Goal: Use online tool/utility: Use online tool/utility

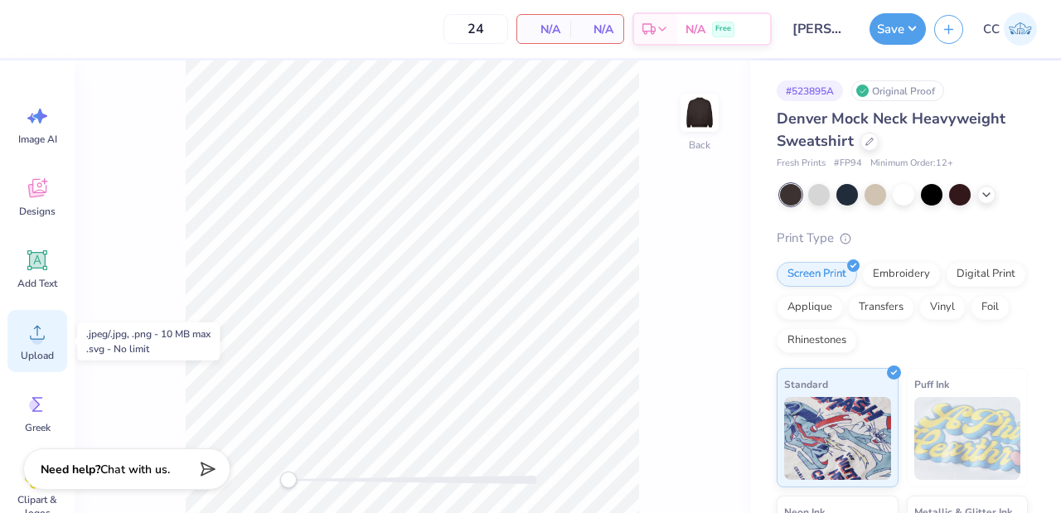
click at [49, 345] on div "Upload" at bounding box center [37, 341] width 60 height 62
click at [991, 187] on icon at bounding box center [986, 193] width 13 height 13
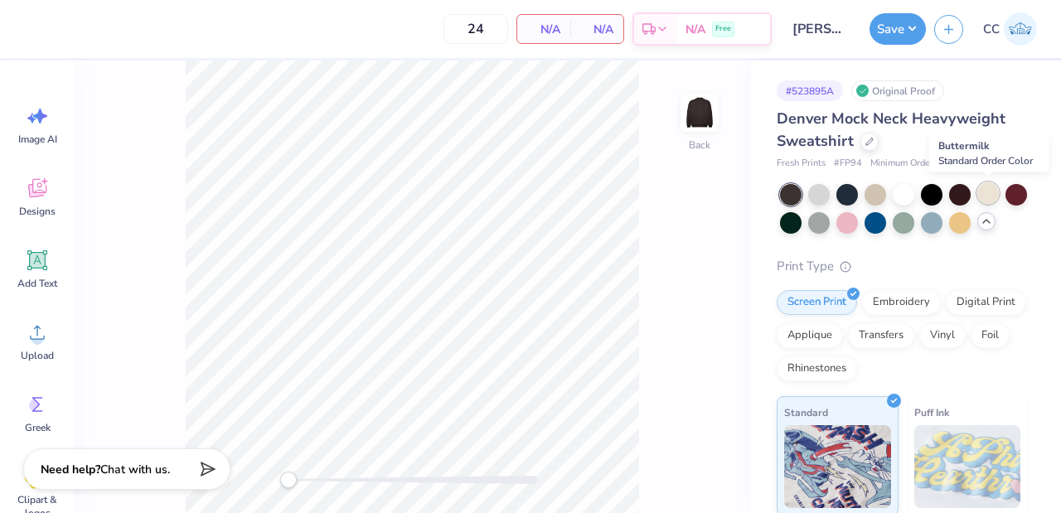
click at [988, 189] on div at bounding box center [989, 193] width 22 height 22
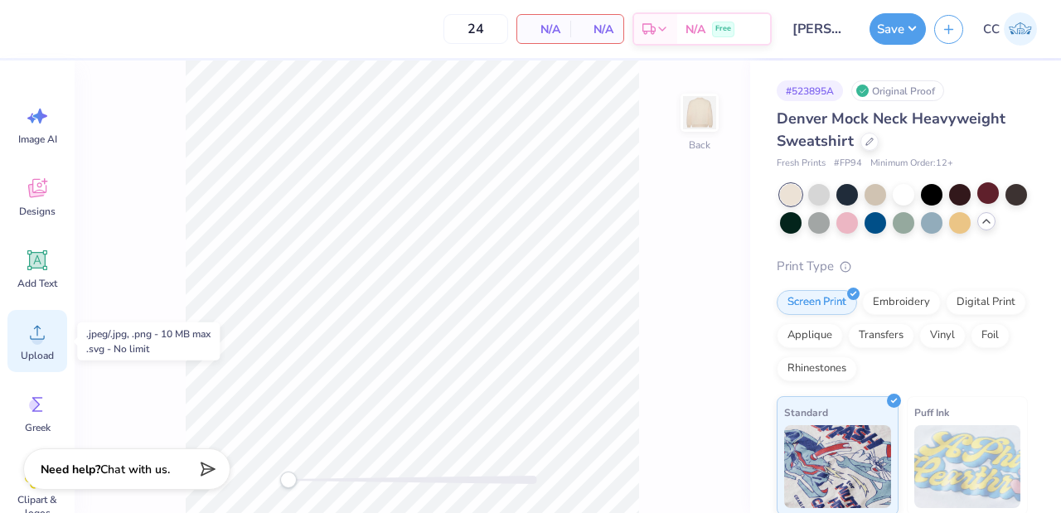
click at [35, 357] on span "Upload" at bounding box center [37, 355] width 33 height 13
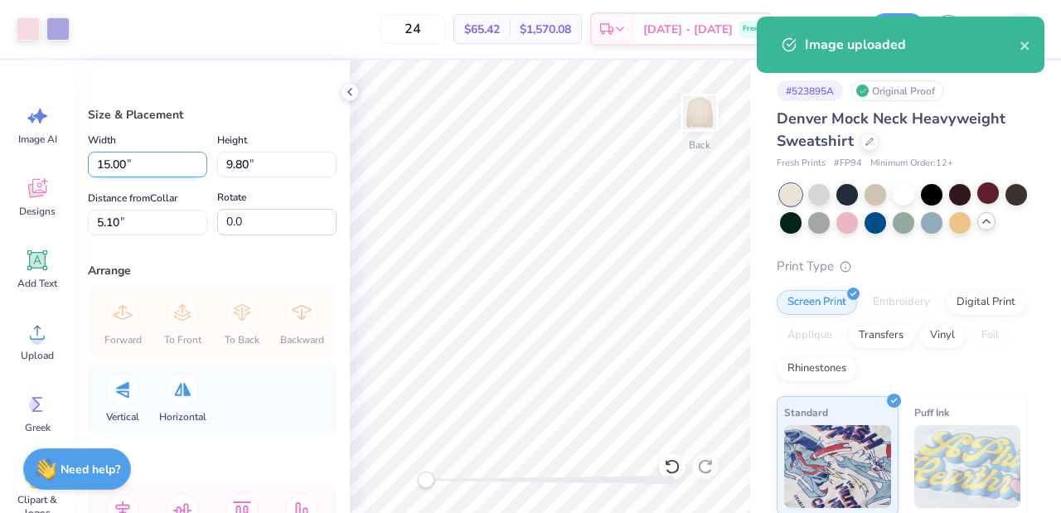
click at [128, 169] on input "15.00" at bounding box center [147, 165] width 119 height 26
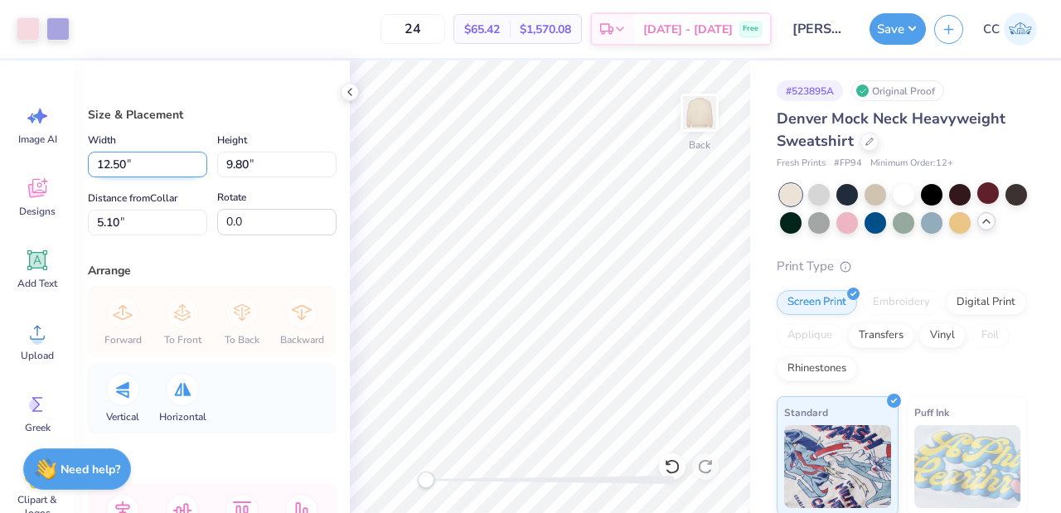
type input "12.50"
type input "8.17"
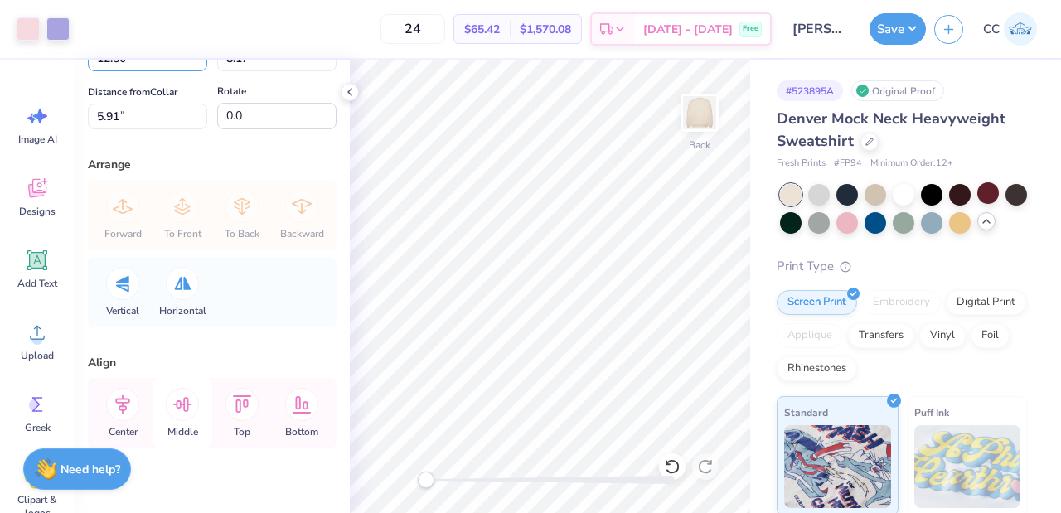
scroll to position [131, 0]
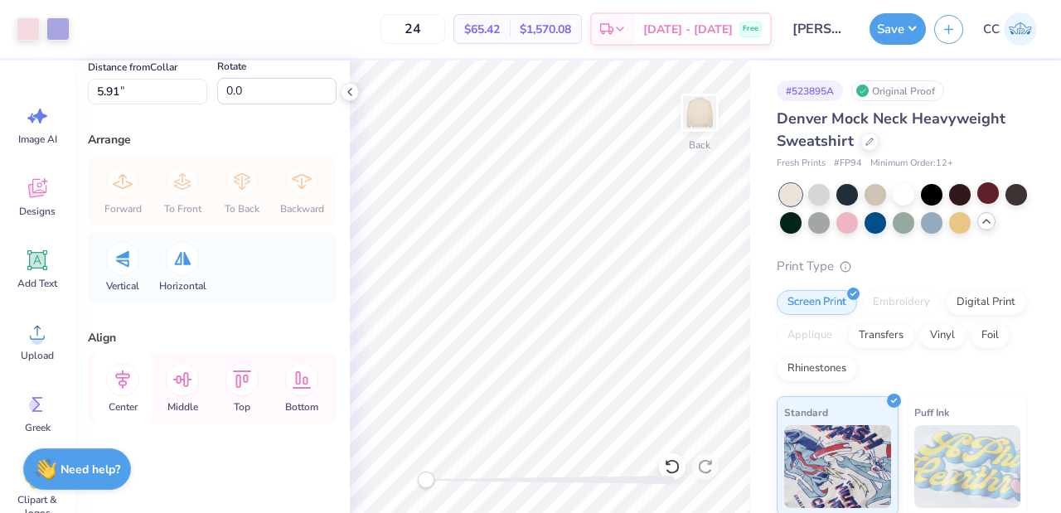
click at [121, 384] on icon at bounding box center [122, 380] width 15 height 19
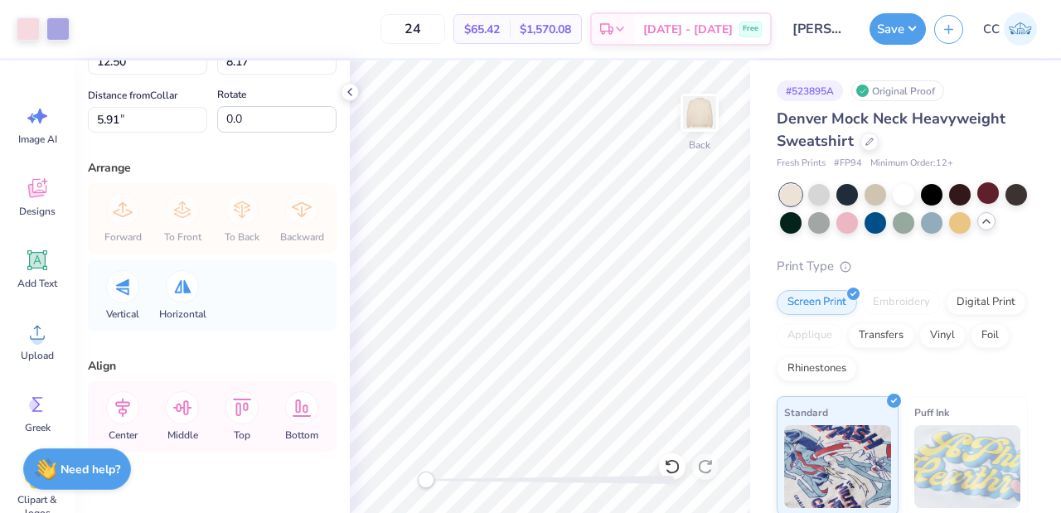
scroll to position [0, 0]
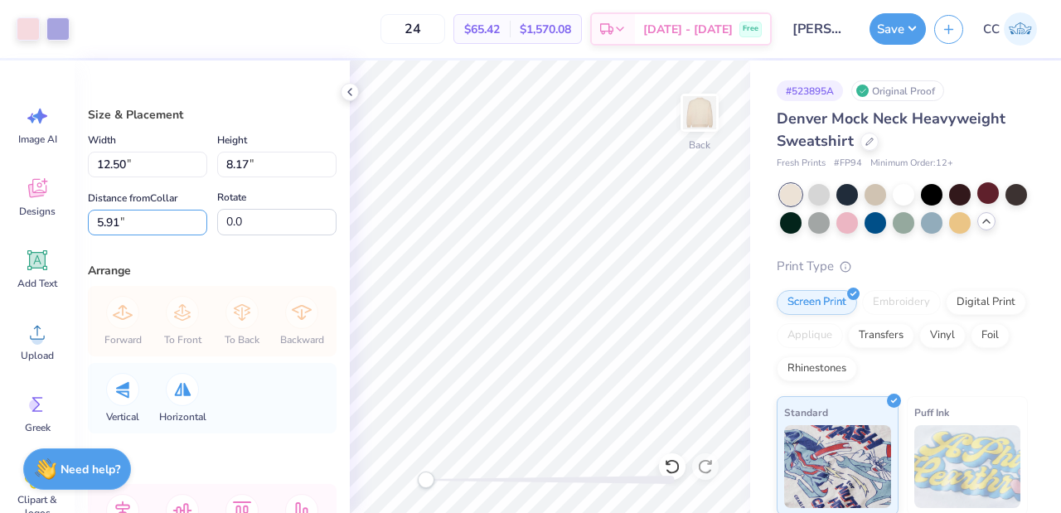
drag, startPoint x: 139, startPoint y: 216, endPoint x: 0, endPoint y: 221, distance: 139.4
click at [0, 221] on div "Art colors 24 $65.42 Per Item $1,570.08 Total Est. Delivery [DATE] - [DATE] Fre…" at bounding box center [530, 256] width 1061 height 513
type input "3"
click at [348, 88] on icon at bounding box center [349, 91] width 13 height 13
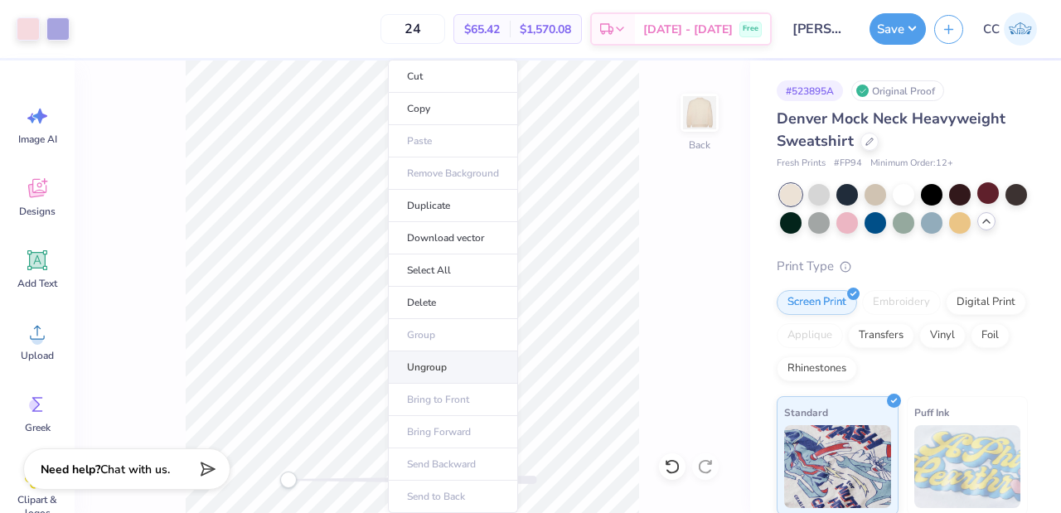
click at [417, 362] on li "Ungroup" at bounding box center [453, 368] width 130 height 32
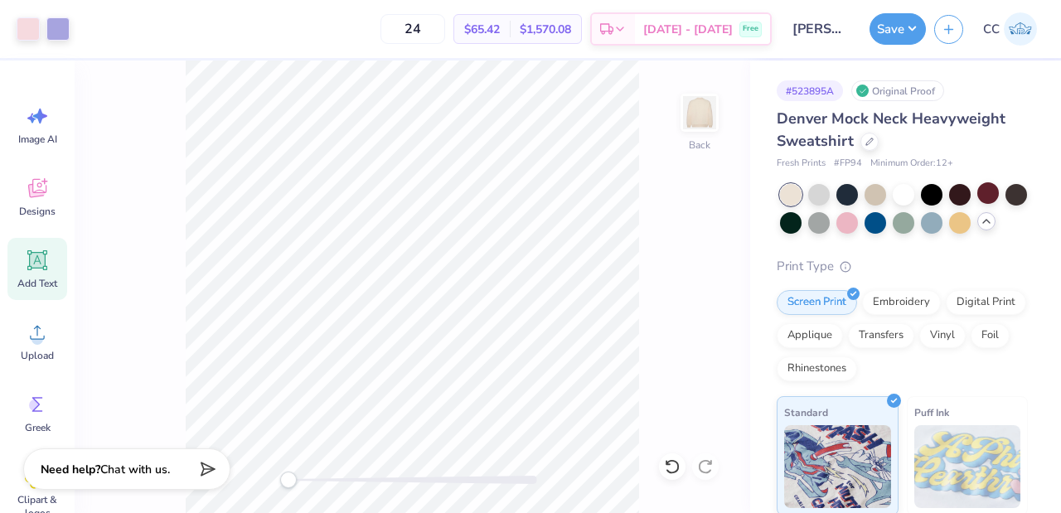
click at [48, 274] on div "Add Text" at bounding box center [37, 269] width 60 height 62
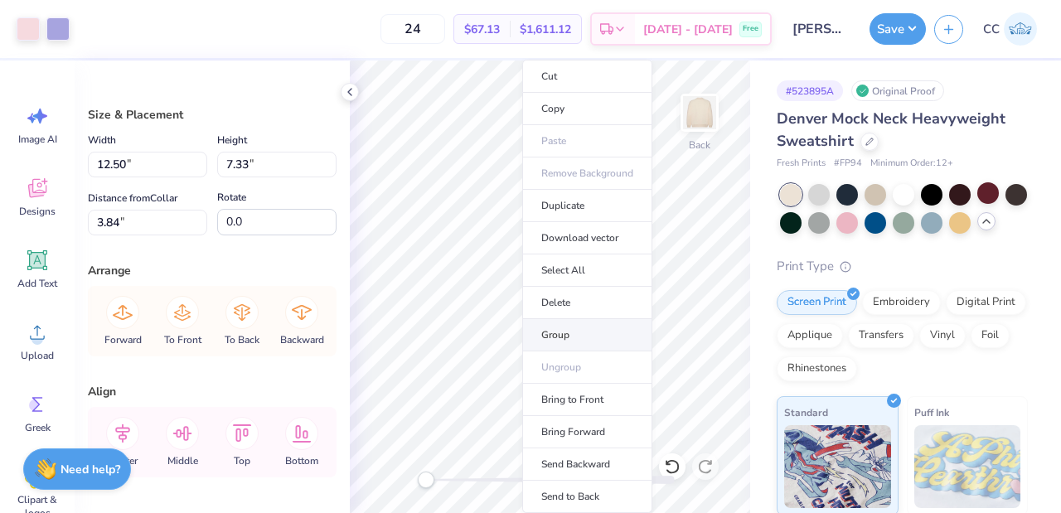
click at [562, 328] on li "Group" at bounding box center [587, 335] width 130 height 32
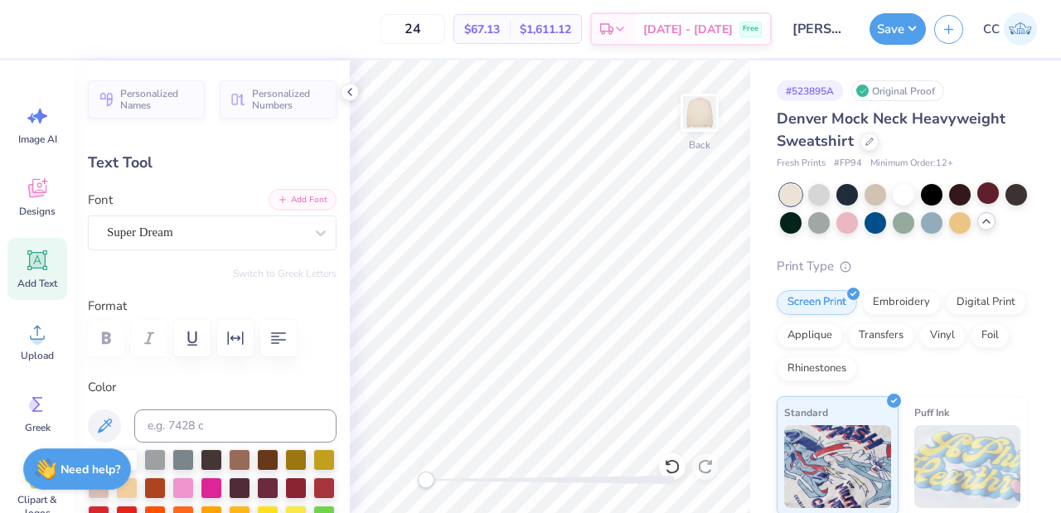
click at [299, 206] on button "Add Font" at bounding box center [303, 200] width 68 height 22
type textarea "LEHIGH UNIVERISTY "LELAF""
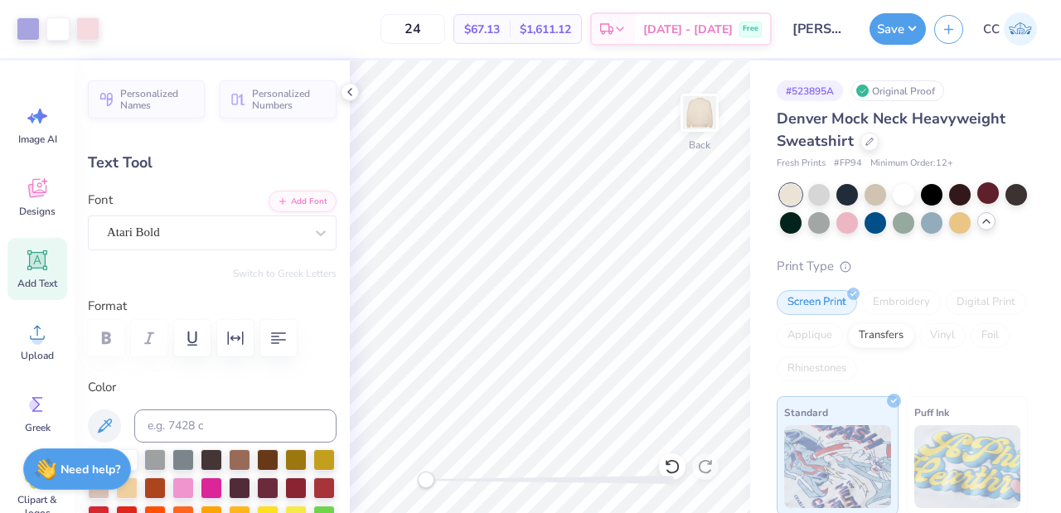
type input "16.26"
type input "0.87"
type input "13.40"
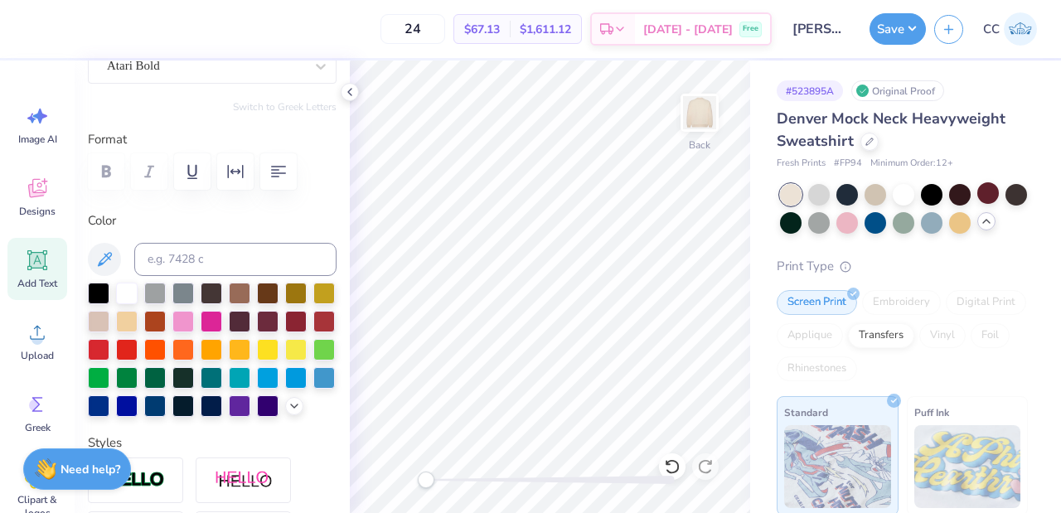
scroll to position [164, 0]
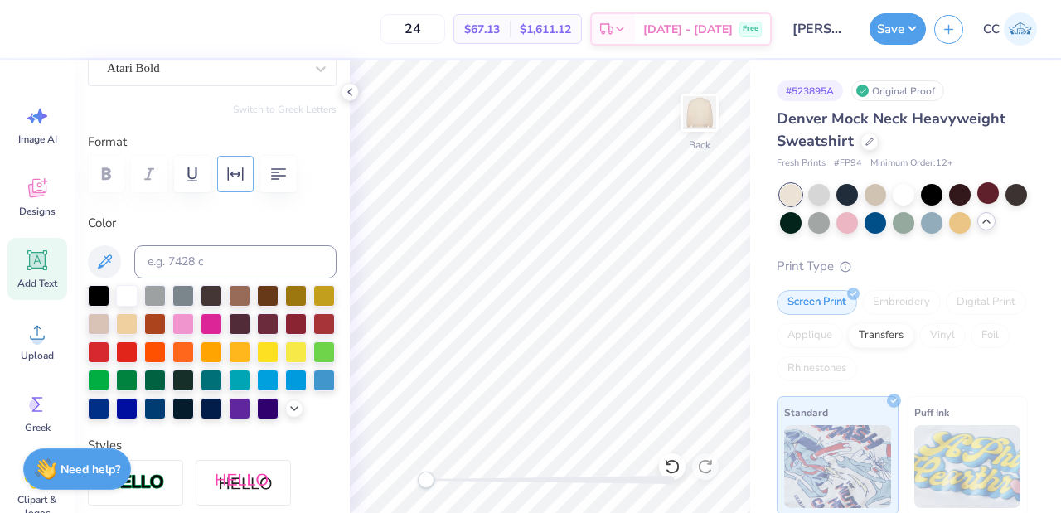
click at [240, 165] on icon "button" at bounding box center [236, 174] width 20 height 20
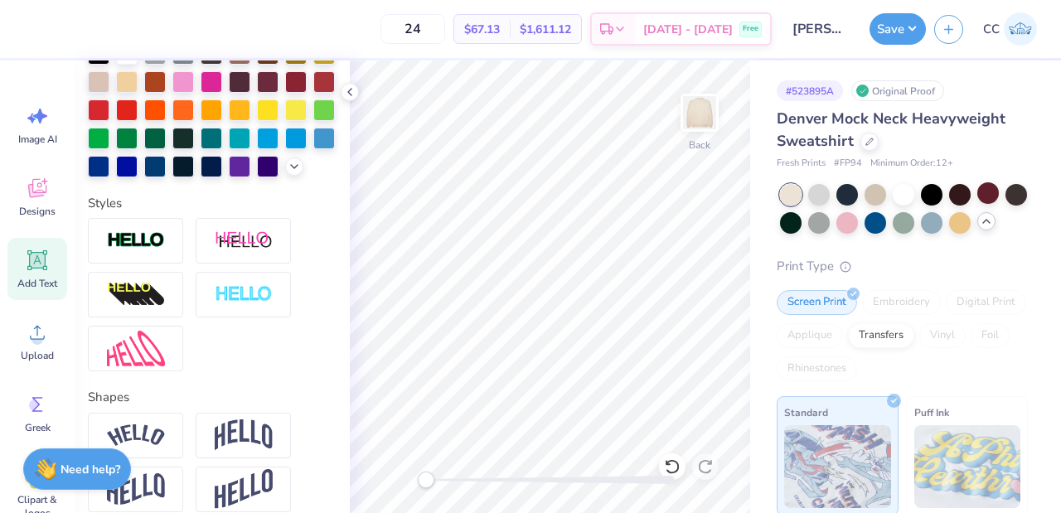
scroll to position [606, 0]
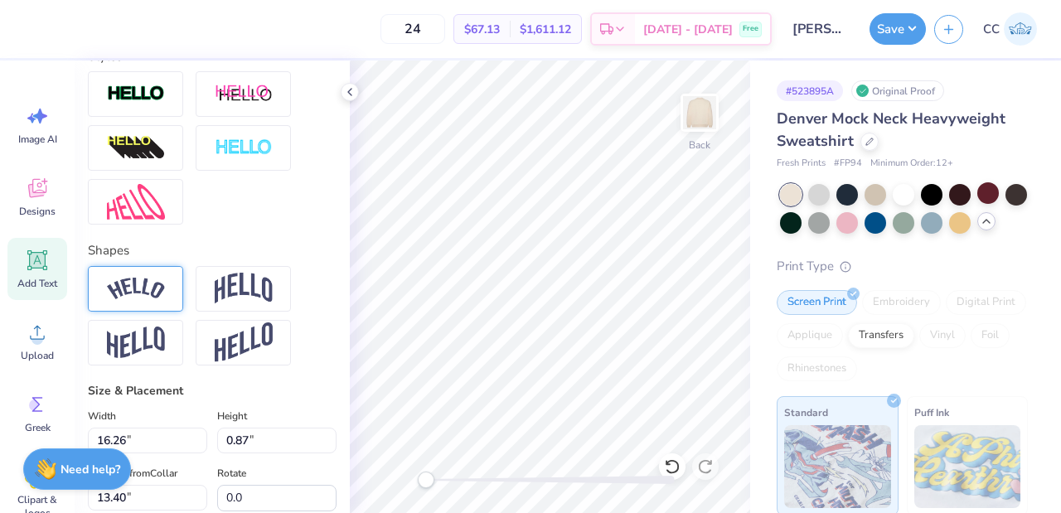
click at [130, 300] on img at bounding box center [136, 289] width 58 height 22
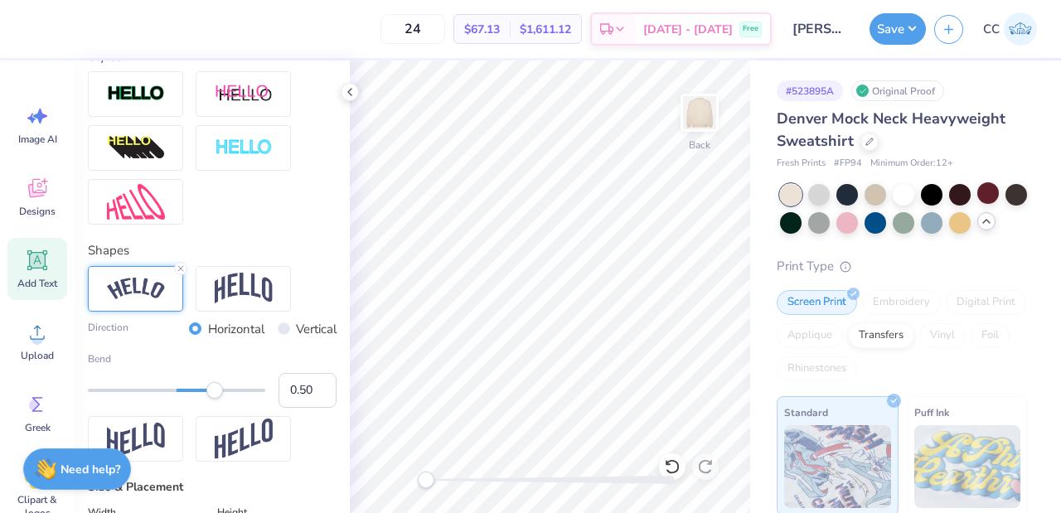
type input "16.27"
type input "3.03"
type input "12.32"
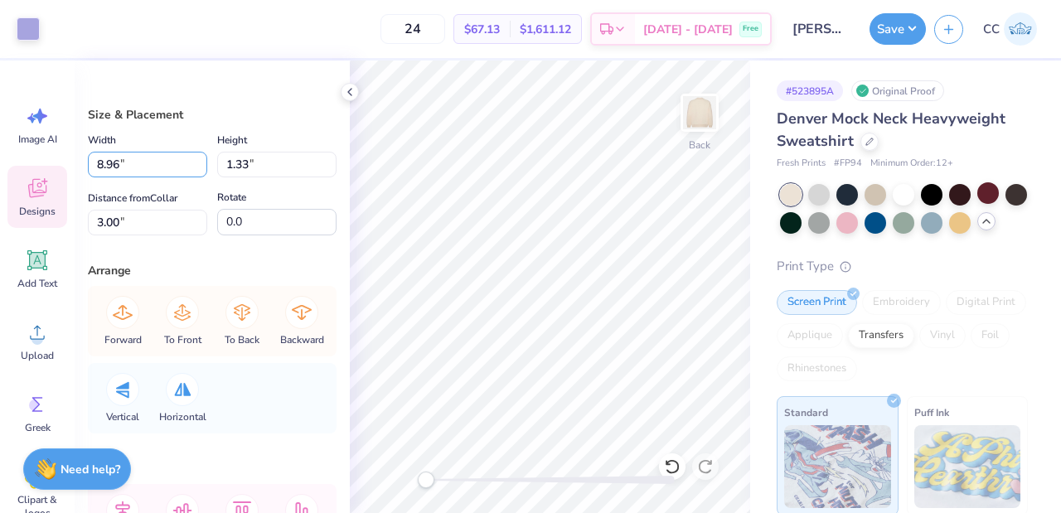
drag, startPoint x: 119, startPoint y: 164, endPoint x: 15, endPoint y: 168, distance: 103.7
click at [15, 168] on div "Art colors 24 $67.13 Per Item $1,611.12 Total Est. Delivery [DATE] - [DATE] Fre…" at bounding box center [530, 256] width 1061 height 513
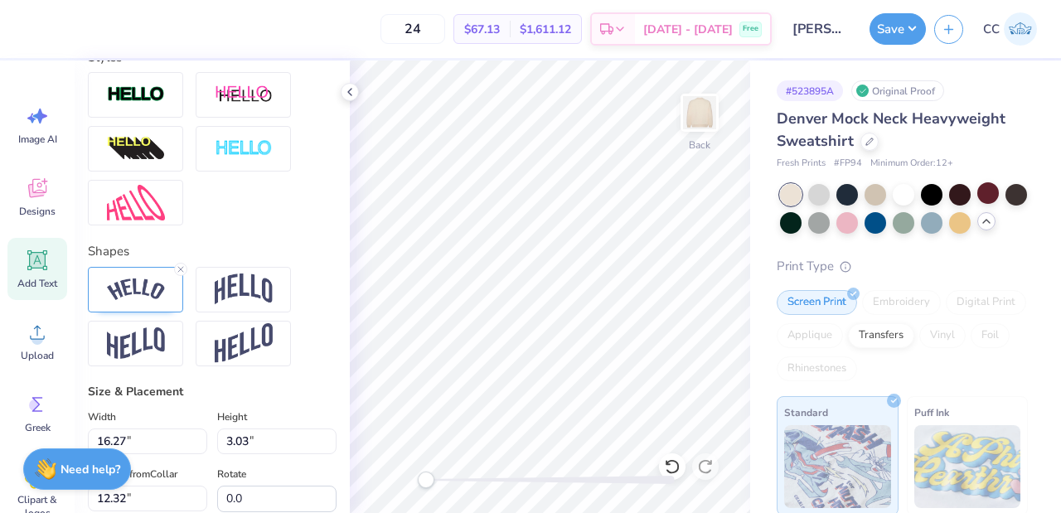
scroll to position [829, 0]
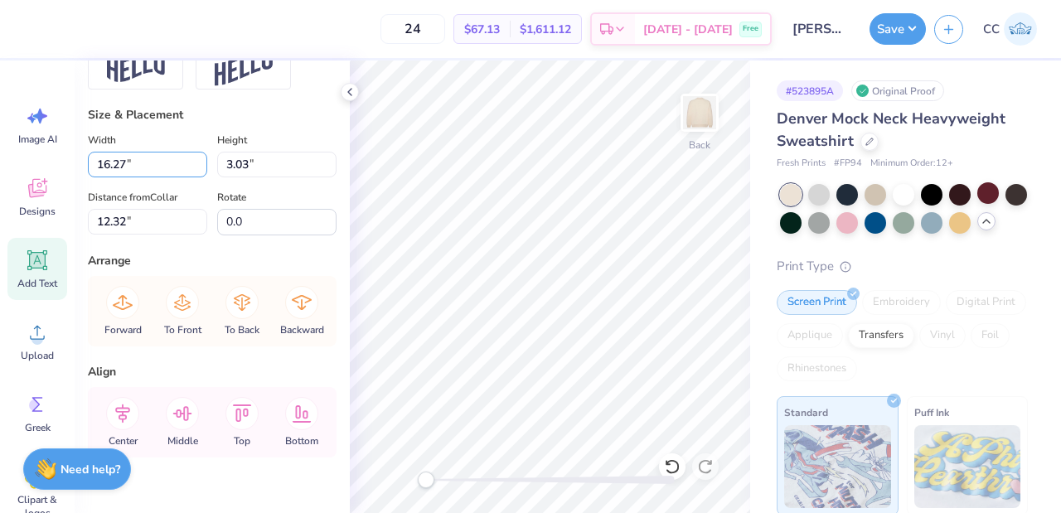
drag, startPoint x: 143, startPoint y: 189, endPoint x: 100, endPoint y: 217, distance: 51.5
click at [38, 196] on div "24 $67.13 Per Item $1,611.12 Total Est. Delivery [DATE] - [DATE] Free Design Ti…" at bounding box center [530, 256] width 1061 height 513
paste input "8.96"
drag, startPoint x: 126, startPoint y: 189, endPoint x: 59, endPoint y: 190, distance: 67.2
click at [47, 187] on div "24 $67.13 Per Item $1,611.12 Total Est. Delivery [DATE] - [DATE] Free Design Ti…" at bounding box center [530, 256] width 1061 height 513
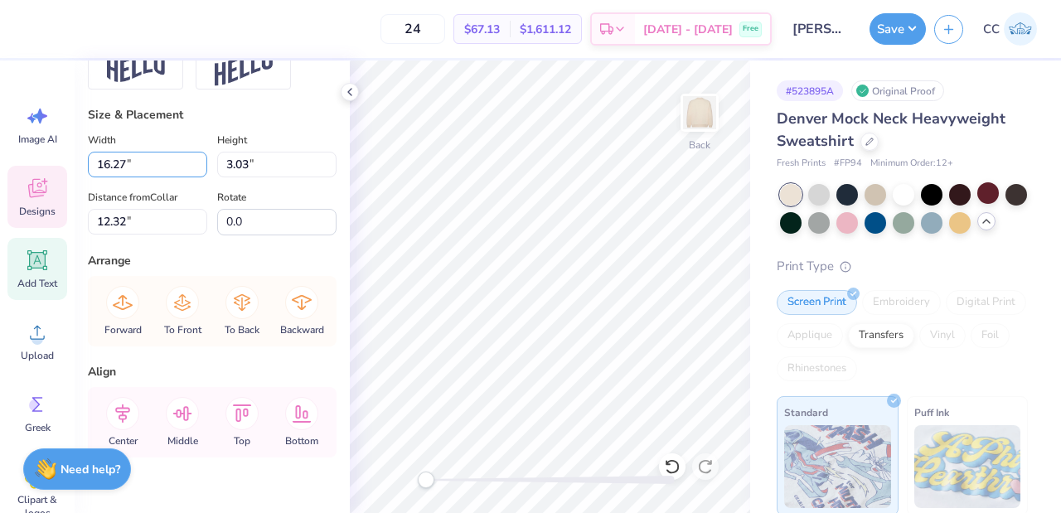
paste input "8.96"
type input "8.96"
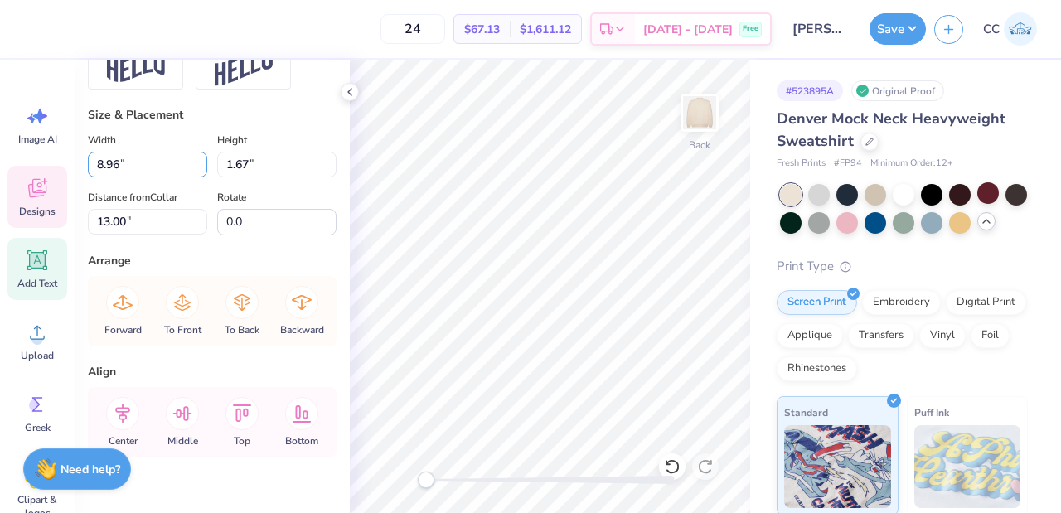
type input "1.67"
type input "13.00"
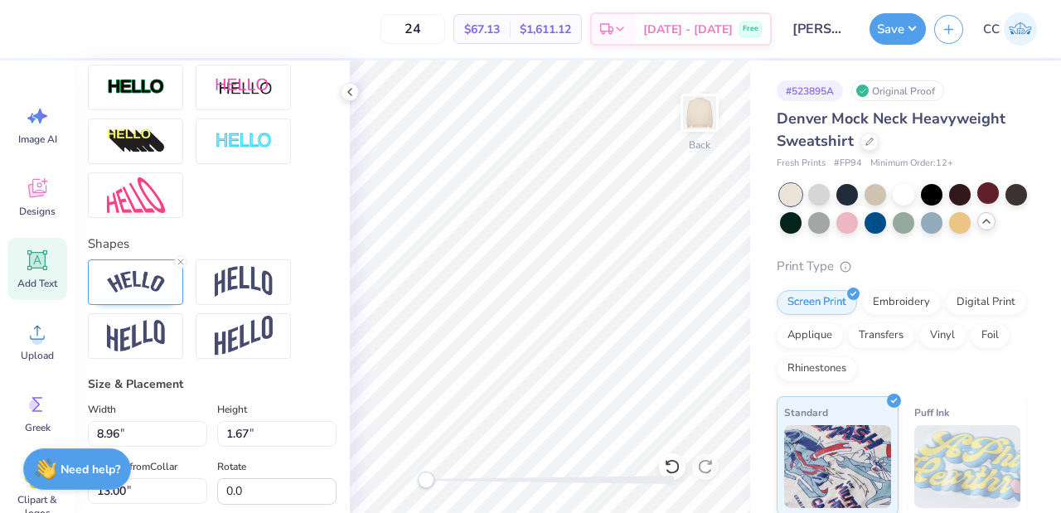
scroll to position [605, 0]
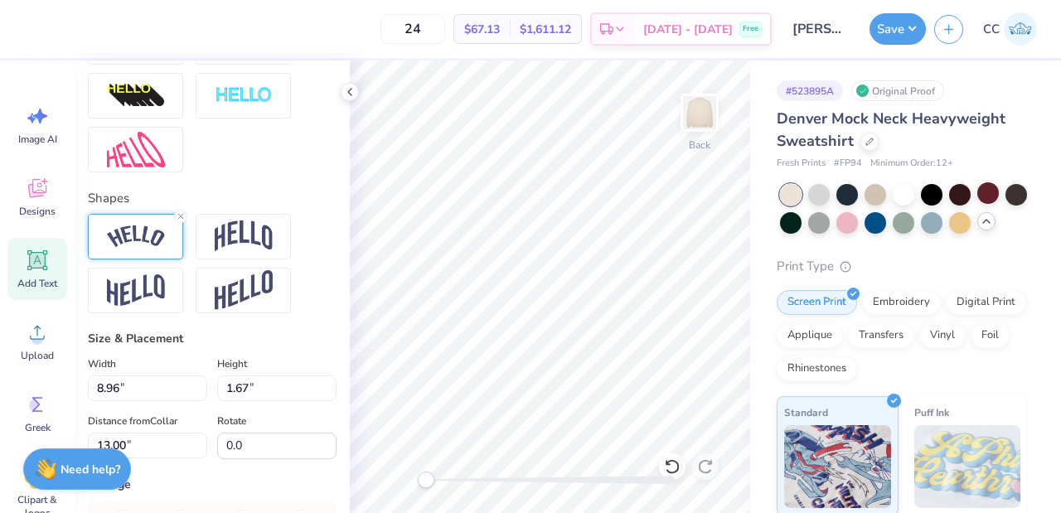
click at [144, 248] on img at bounding box center [136, 237] width 58 height 22
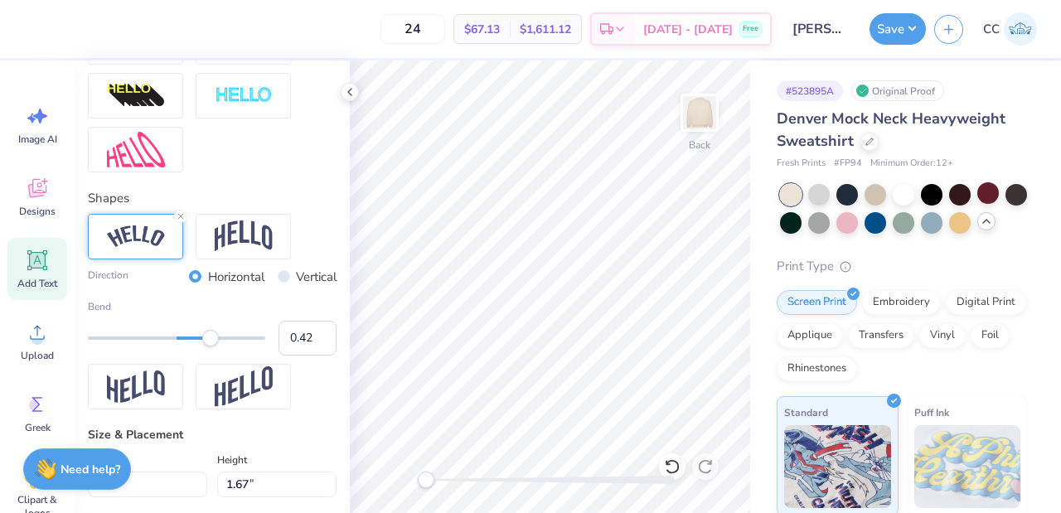
type input "0.41"
drag, startPoint x: 216, startPoint y: 365, endPoint x: 207, endPoint y: 366, distance: 8.3
click at [207, 347] on div "Accessibility label" at bounding box center [207, 338] width 17 height 17
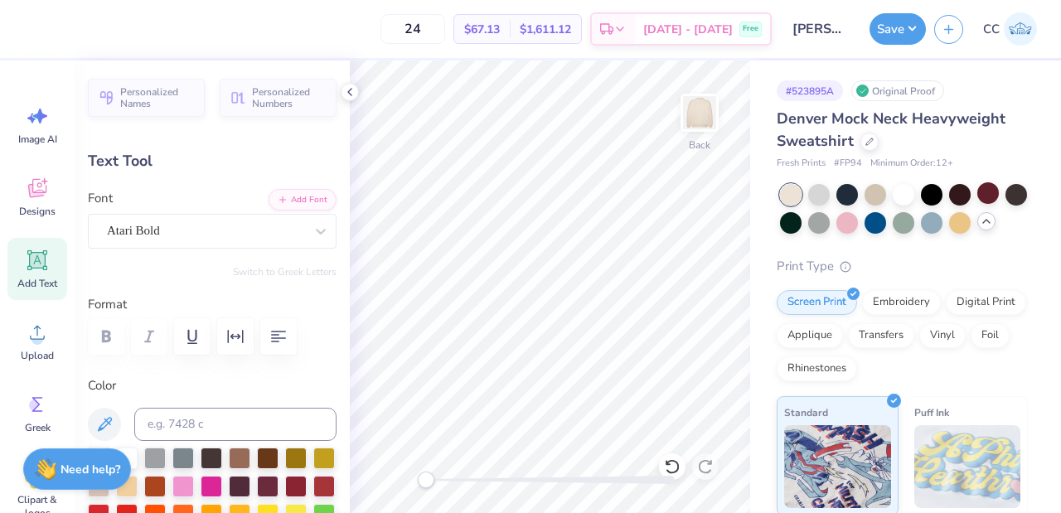
scroll to position [0, 0]
click at [272, 333] on icon "button" at bounding box center [278, 339] width 15 height 12
click at [234, 331] on icon "button" at bounding box center [236, 338] width 20 height 20
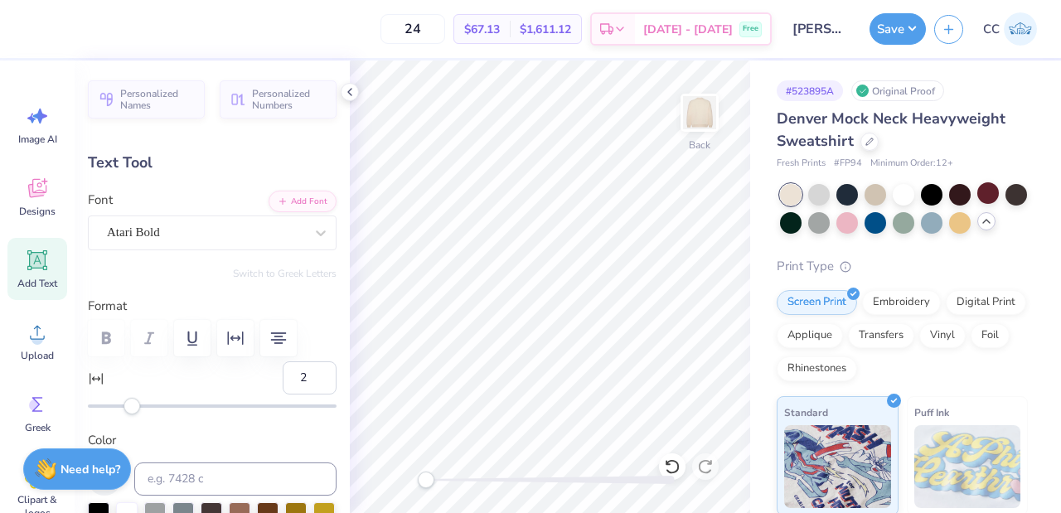
type input "3"
click at [134, 408] on div "Accessibility label" at bounding box center [134, 406] width 17 height 17
type input "2"
click at [133, 408] on div "Accessibility label" at bounding box center [132, 406] width 17 height 17
click at [38, 277] on span "Add Text" at bounding box center [37, 283] width 40 height 13
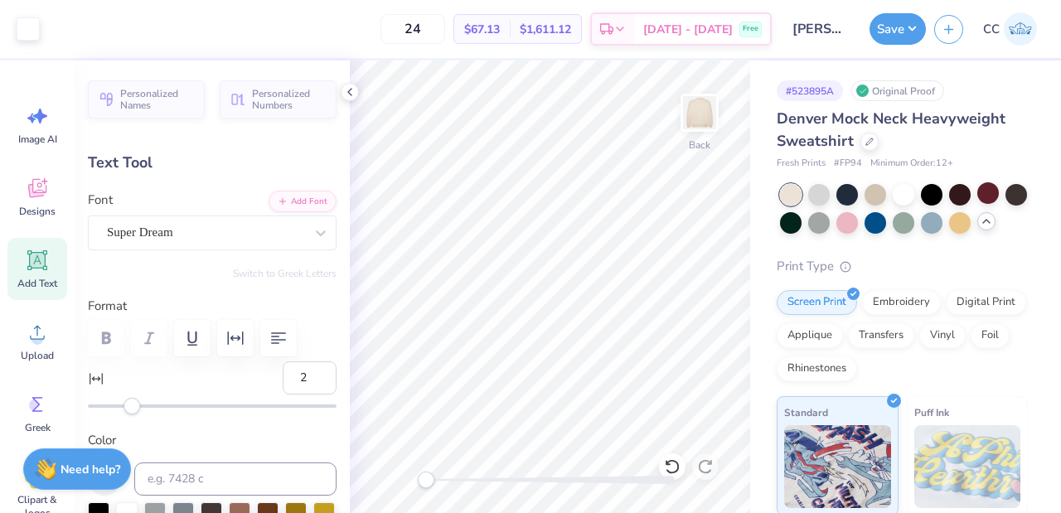
type input "5.84"
type input "1.69"
type input "9.15"
type input "0"
click at [313, 237] on icon at bounding box center [321, 233] width 17 height 17
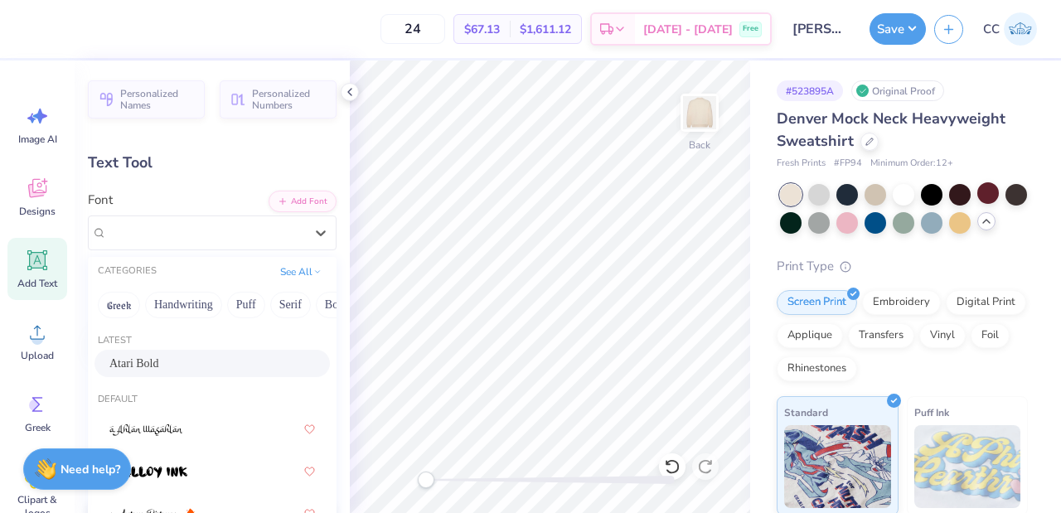
click at [156, 362] on span "Atari Bold" at bounding box center [134, 363] width 50 height 17
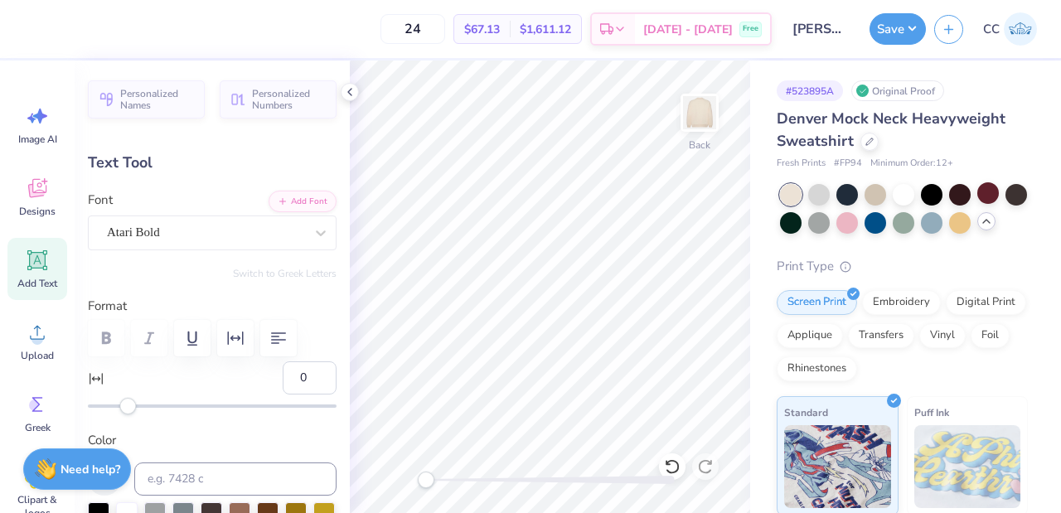
scroll to position [9, 2]
type textarea "20"
type input "2.67"
type input "1.89"
type input "12.93"
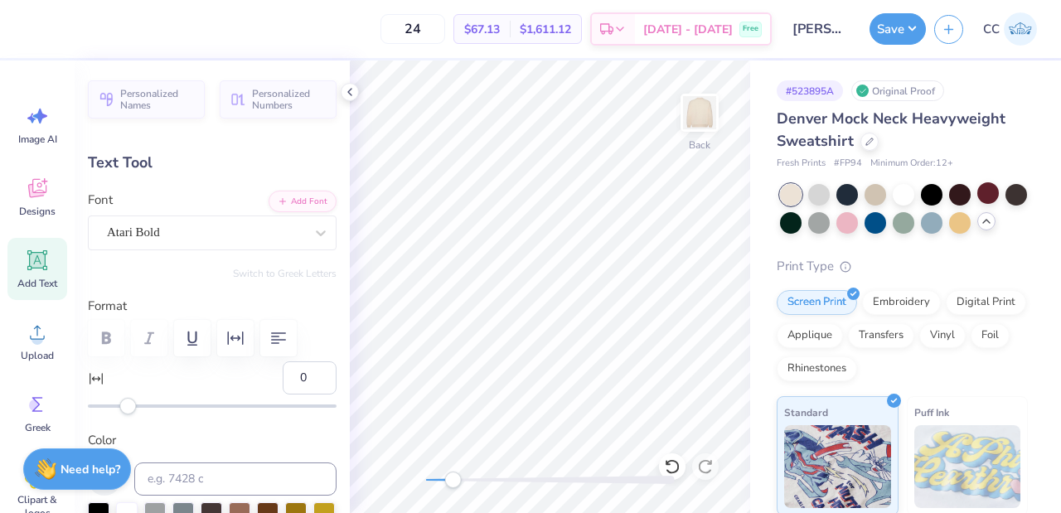
drag, startPoint x: 430, startPoint y: 479, endPoint x: 453, endPoint y: 479, distance: 23.2
click at [453, 479] on div "Accessibility label" at bounding box center [452, 480] width 17 height 17
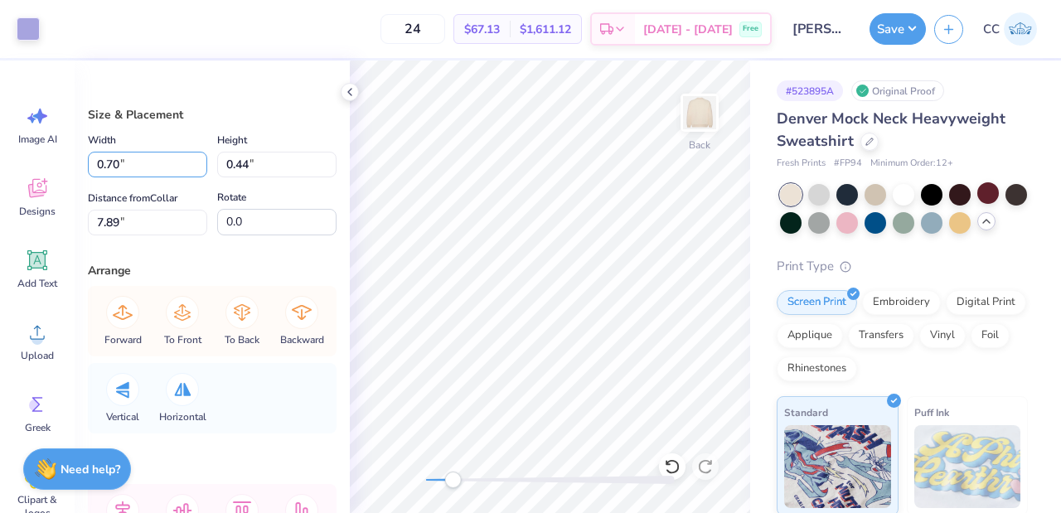
drag, startPoint x: 119, startPoint y: 163, endPoint x: 79, endPoint y: 163, distance: 39.8
click at [79, 163] on div "Size & Placement Width 0.70 0.70 " Height 0.44 0.44 " Distance from Collar 7.89…" at bounding box center [212, 287] width 275 height 453
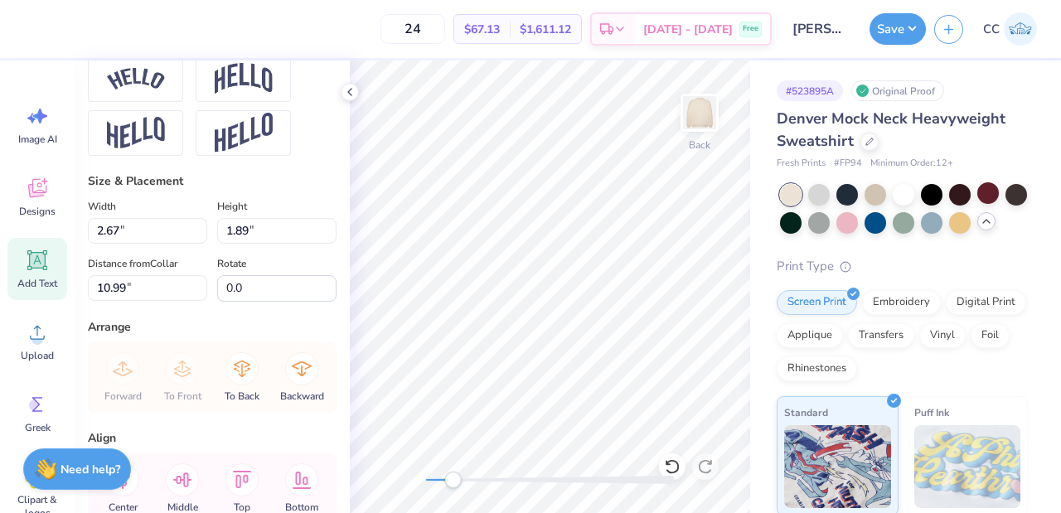
scroll to position [774, 0]
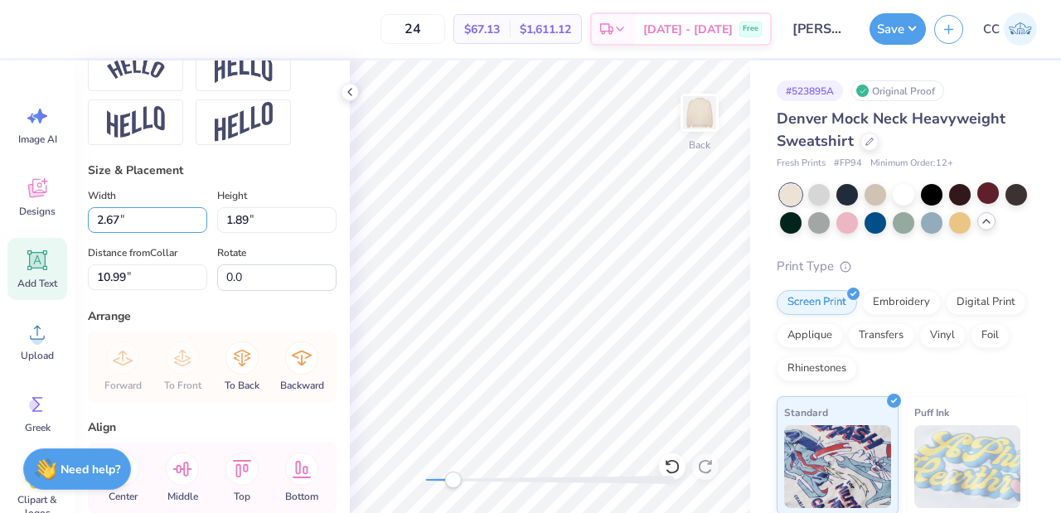
drag, startPoint x: 118, startPoint y: 249, endPoint x: 75, endPoint y: 250, distance: 42.3
click at [75, 244] on div "Personalized Names Personalized Numbers Text Tool Add Font Font Atari Bold Swit…" at bounding box center [212, 287] width 275 height 453
paste input "0.70"
type input "0.70"
type input "0.50"
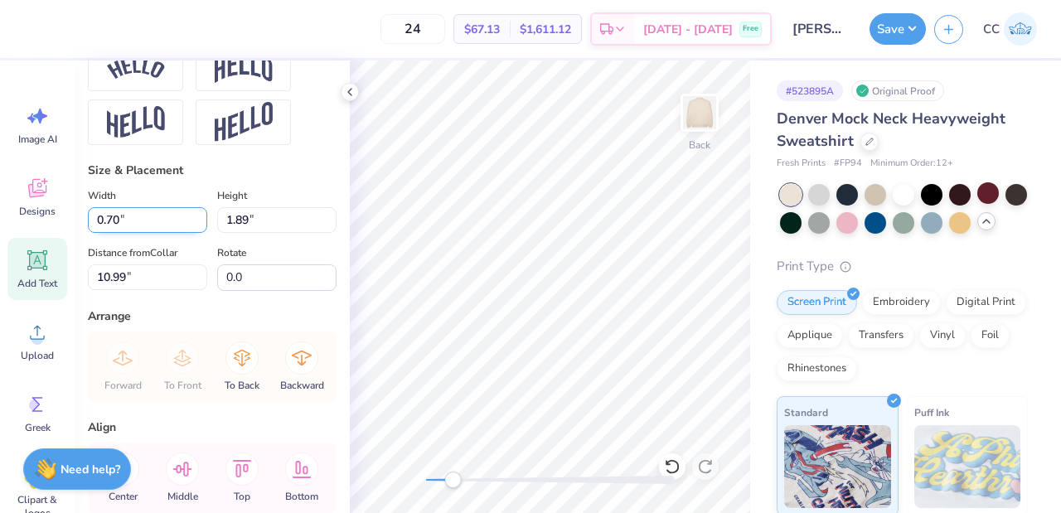
type input "11.69"
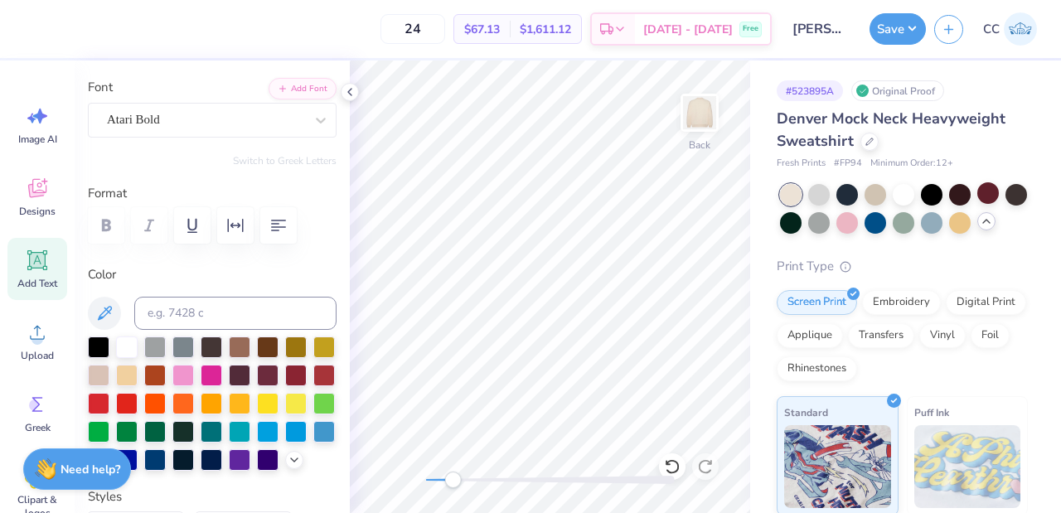
scroll to position [109, 0]
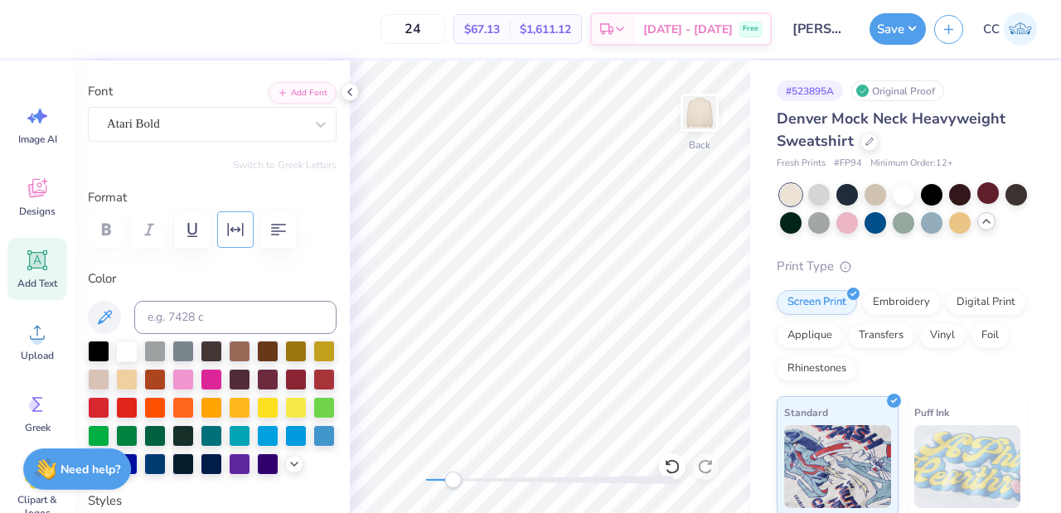
click at [232, 231] on icon "button" at bounding box center [236, 229] width 16 height 13
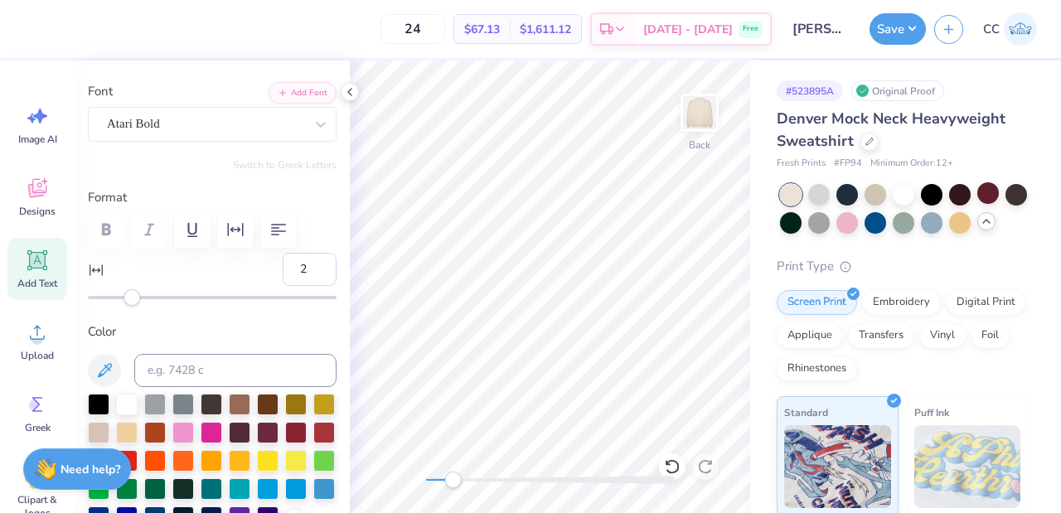
type input "3"
click at [134, 296] on div "Accessibility label" at bounding box center [134, 297] width 17 height 17
type input "8"
drag, startPoint x: 134, startPoint y: 296, endPoint x: 144, endPoint y: 296, distance: 10.0
click at [144, 296] on div "Accessibility label" at bounding box center [144, 297] width 17 height 17
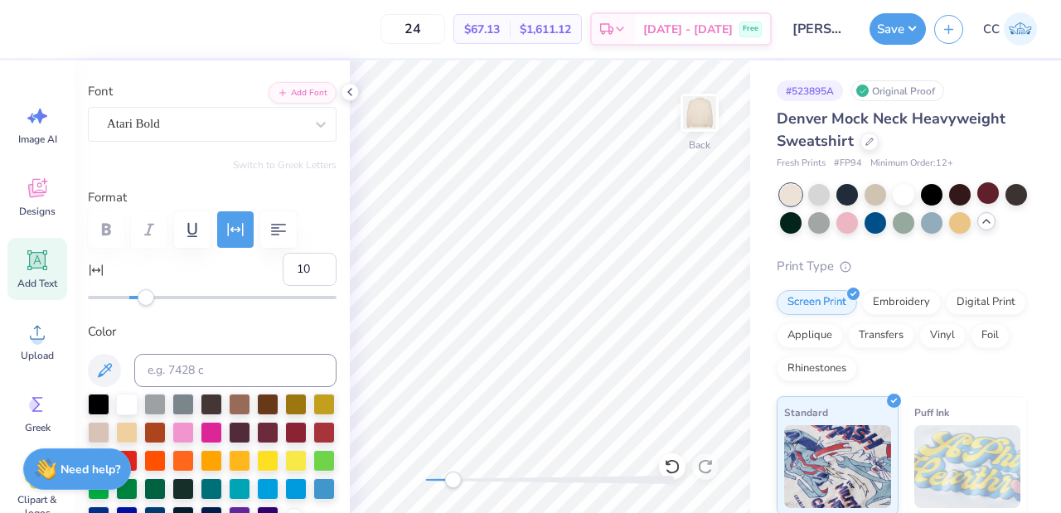
type input "11"
click at [149, 297] on div "Accessibility label" at bounding box center [150, 297] width 17 height 17
type input "0.67"
type input "0.43"
type input "7.89"
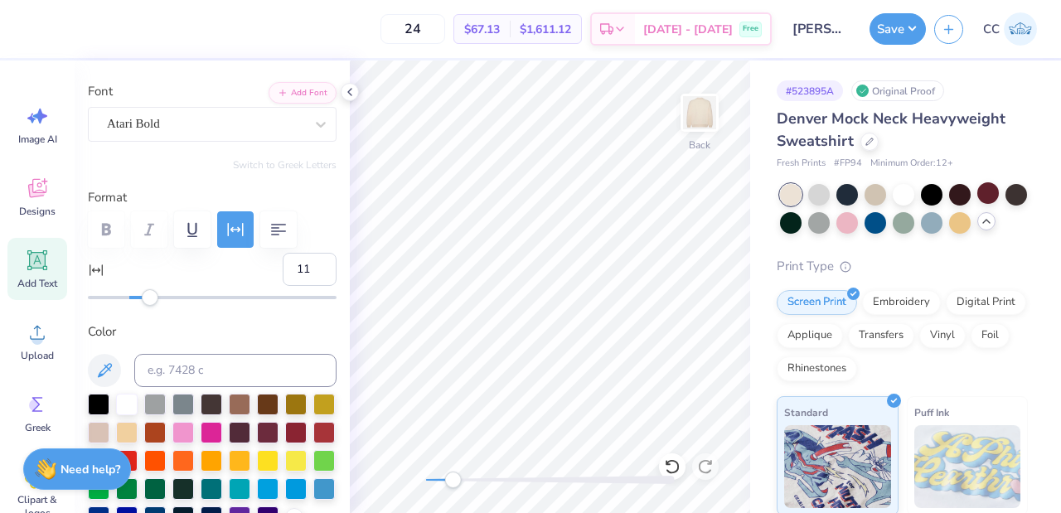
type input "0.73"
type input "0.47"
type input "7.85"
drag, startPoint x: 457, startPoint y: 478, endPoint x: 483, endPoint y: 473, distance: 27.2
click at [474, 478] on div "Accessibility label" at bounding box center [474, 480] width 17 height 17
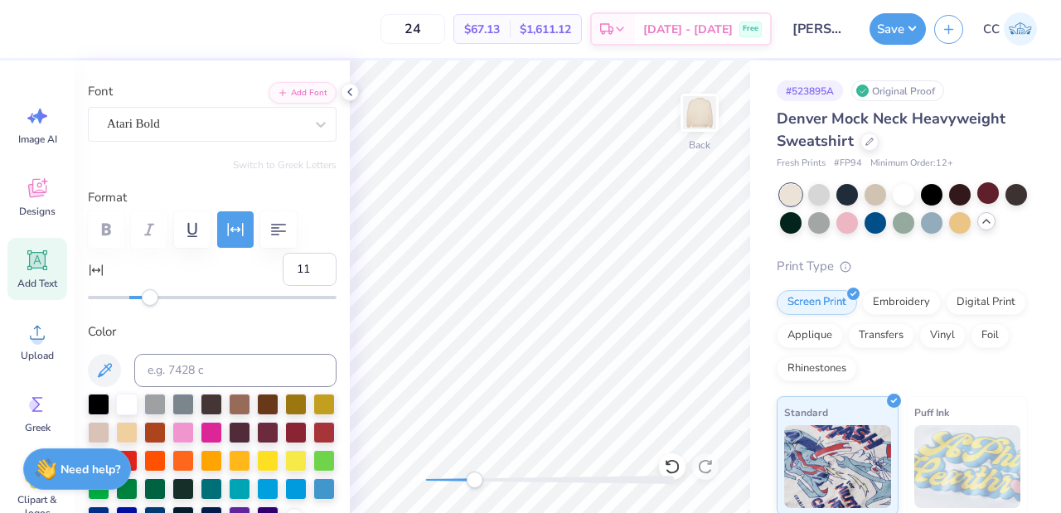
type input "0.68"
type input "0.44"
drag, startPoint x: 476, startPoint y: 488, endPoint x: 452, endPoint y: 482, distance: 24.7
click at [452, 482] on div "Accessibility label" at bounding box center [452, 480] width 17 height 17
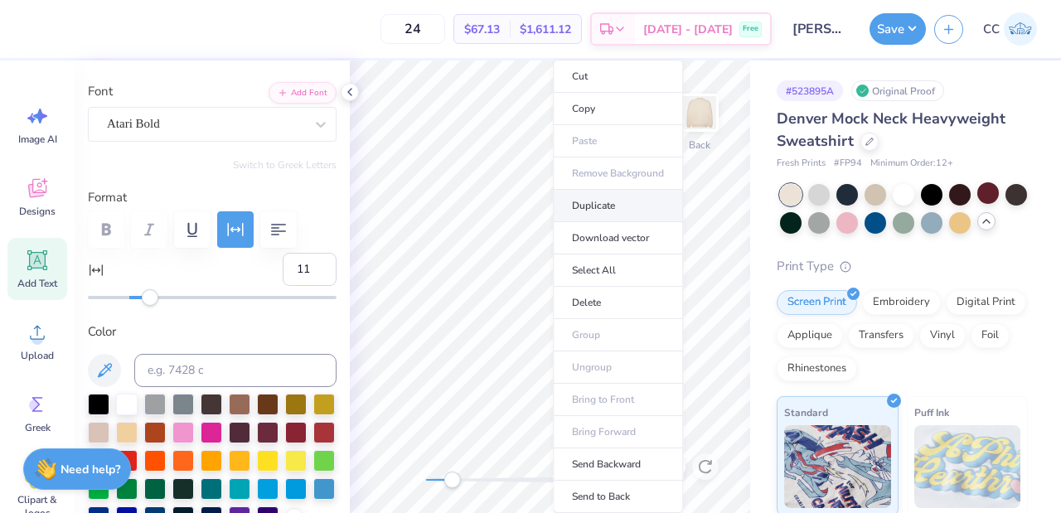
click at [621, 204] on li "Duplicate" at bounding box center [618, 206] width 130 height 32
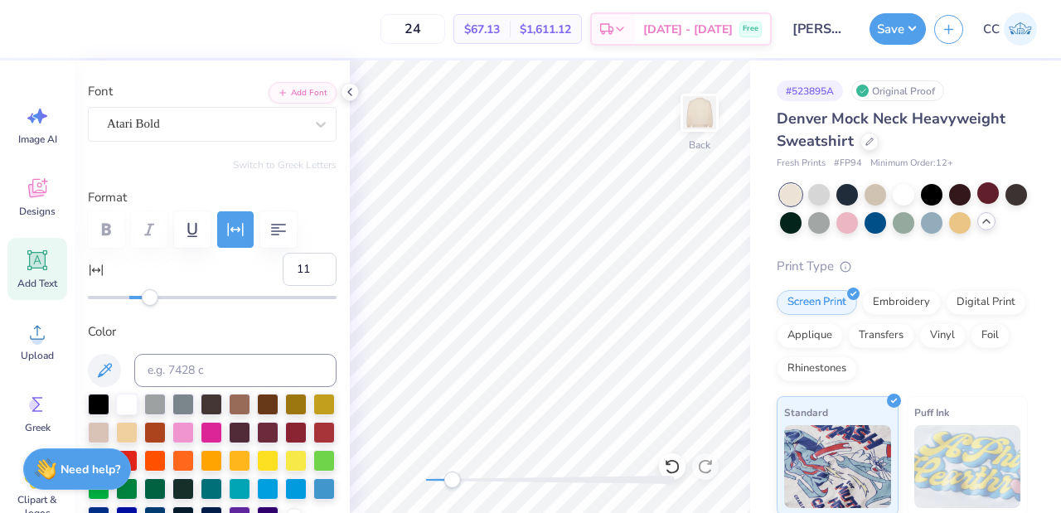
type input "7.89"
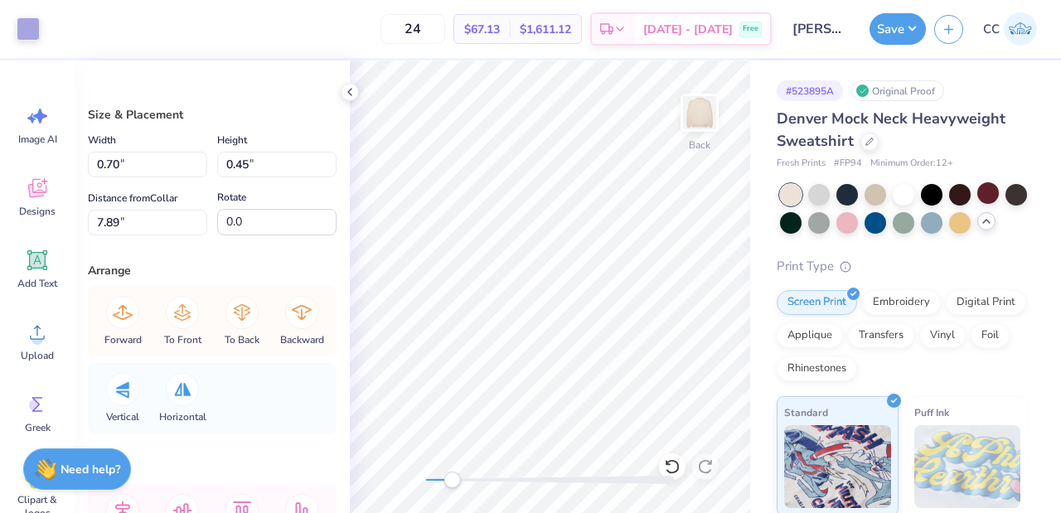
type input "0.44"
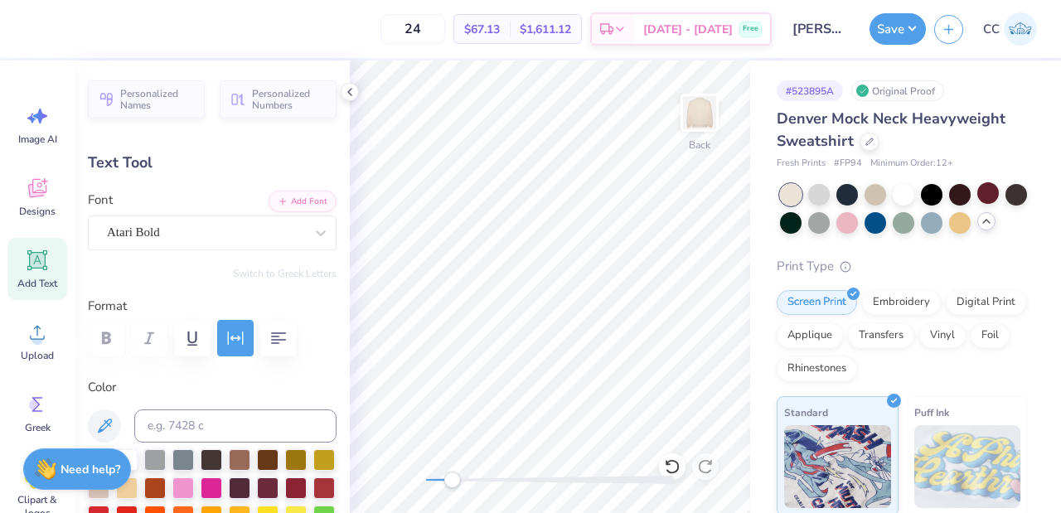
scroll to position [9, 2]
type textarea "25"
type input "0.62"
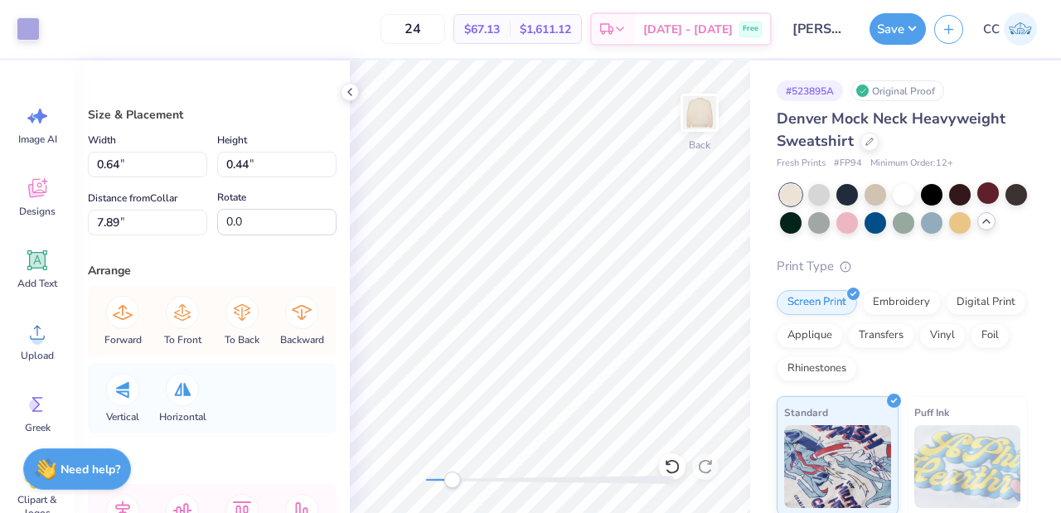
type input "0.44"
type input "8.96"
type input "1.33"
type input "3.00"
click at [34, 265] on icon at bounding box center [38, 261] width 16 height 16
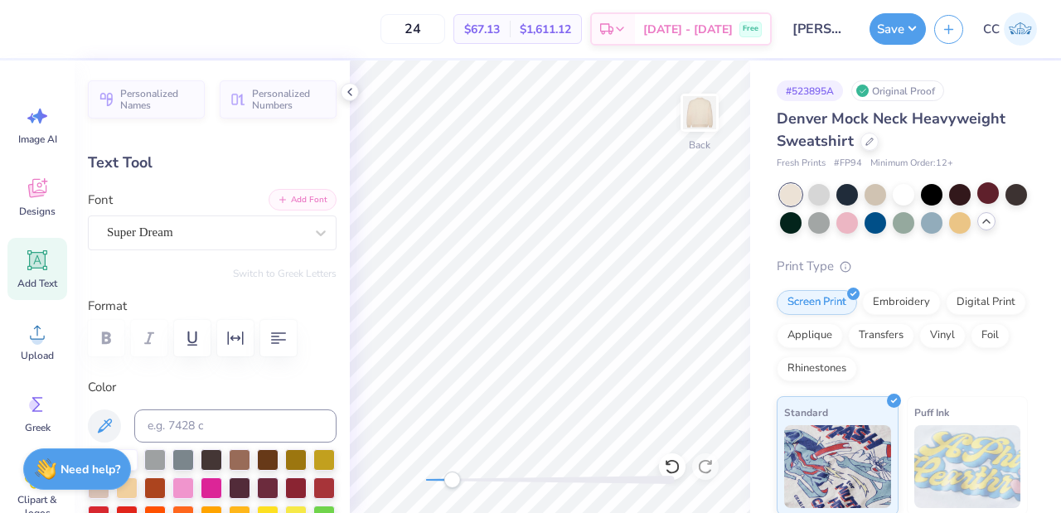
click at [295, 200] on button "Add Font" at bounding box center [303, 200] width 68 height 22
type textarea "Pi Beta Phi"
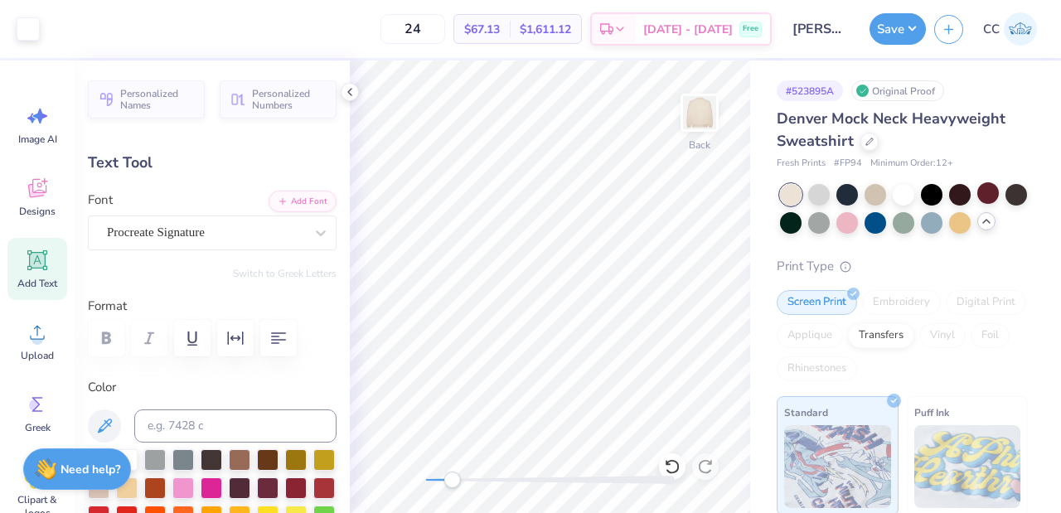
type input "16.27"
type input "4.61"
type input "7.69"
click at [441, 485] on div "Accessibility label" at bounding box center [441, 480] width 17 height 17
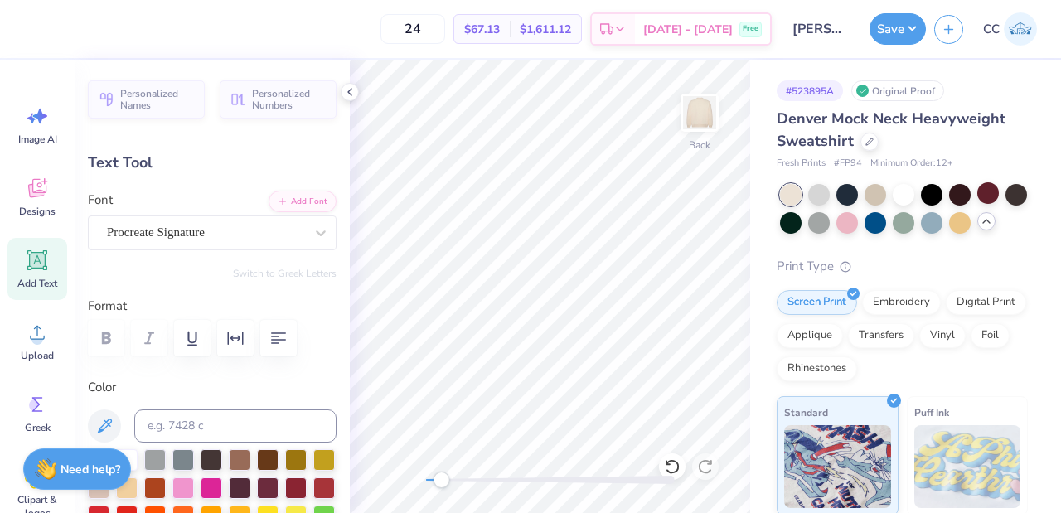
type input "9.13"
type input "2.59"
type input "9.70"
type input "2.75"
type input "5.35"
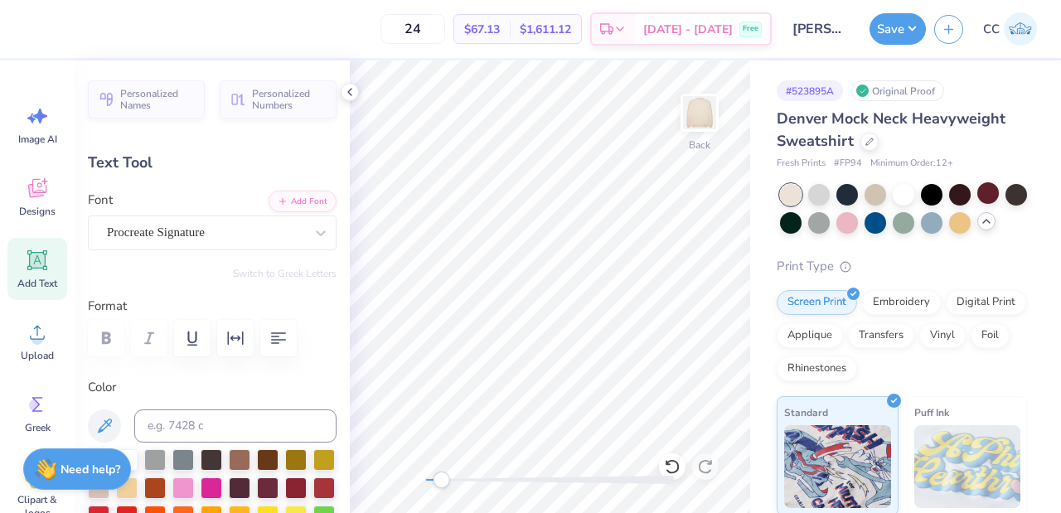
type input "10.13"
type input "2.87"
type input "5.23"
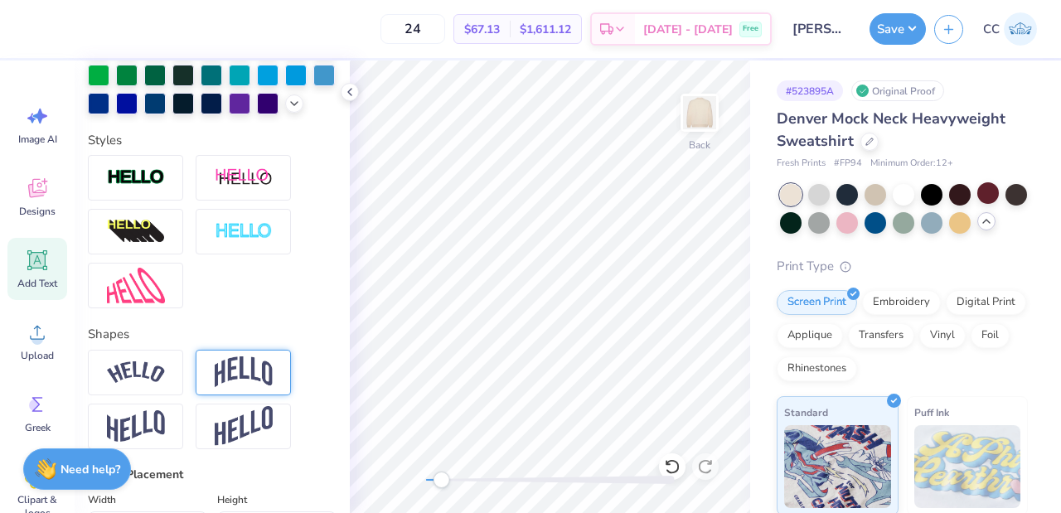
scroll to position [552, 0]
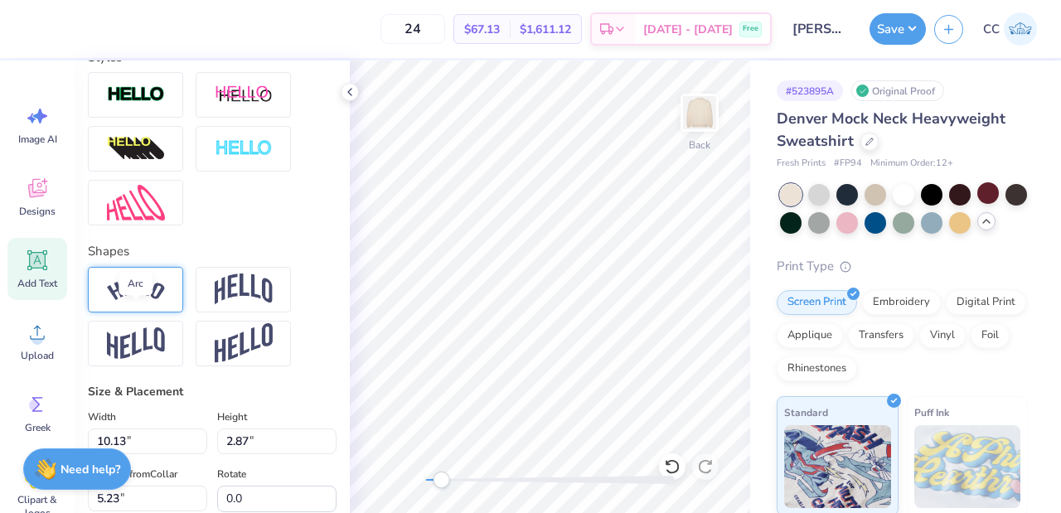
click at [114, 301] on img at bounding box center [136, 290] width 58 height 22
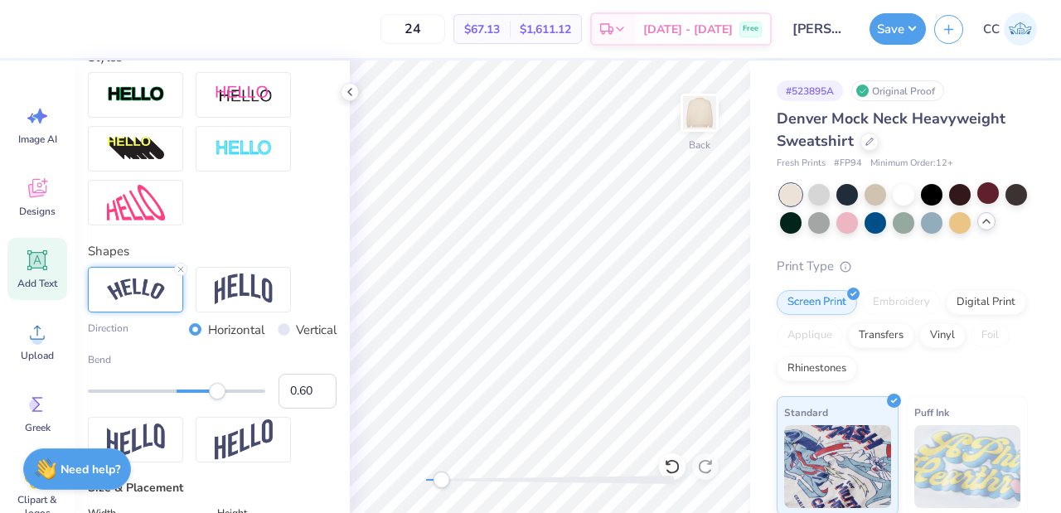
type input "0.63"
drag, startPoint x: 217, startPoint y: 418, endPoint x: 226, endPoint y: 419, distance: 8.3
click at [226, 400] on div "Accessibility label" at bounding box center [225, 391] width 17 height 17
type input "0.51"
click at [216, 400] on div "Accessibility label" at bounding box center [215, 391] width 17 height 17
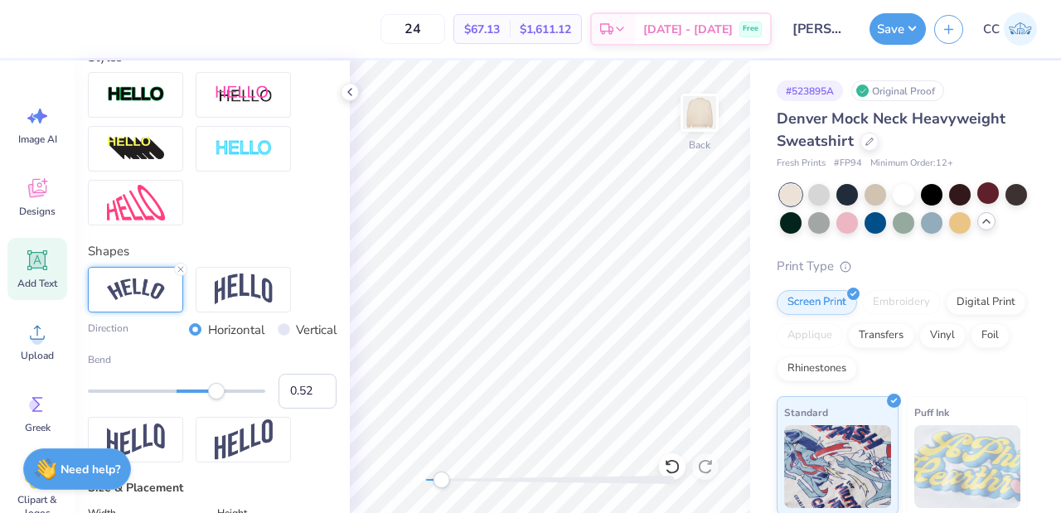
type input "12.24"
type input "3.67"
type input "4.74"
type input "10.85"
type input "3.25"
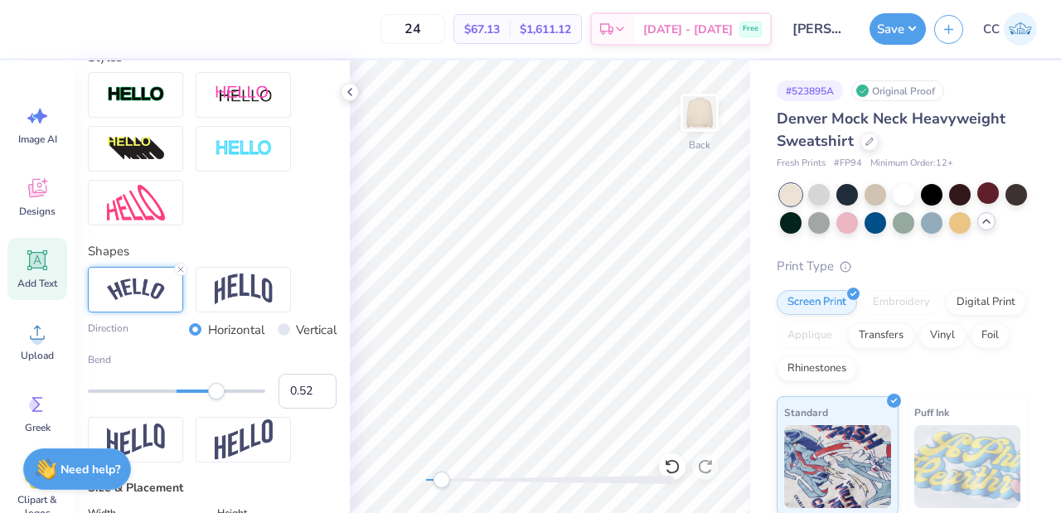
type input "5.16"
type input "0.58"
click at [221, 400] on div "Accessibility label" at bounding box center [221, 391] width 17 height 17
type input "10.88"
type input "3.50"
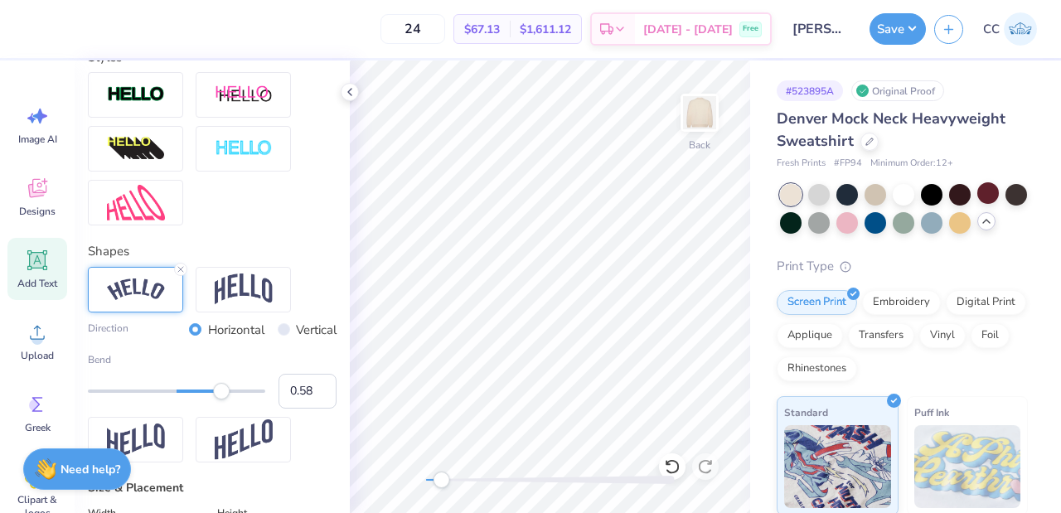
type input "3.96"
type input "10.75"
type input "3.45"
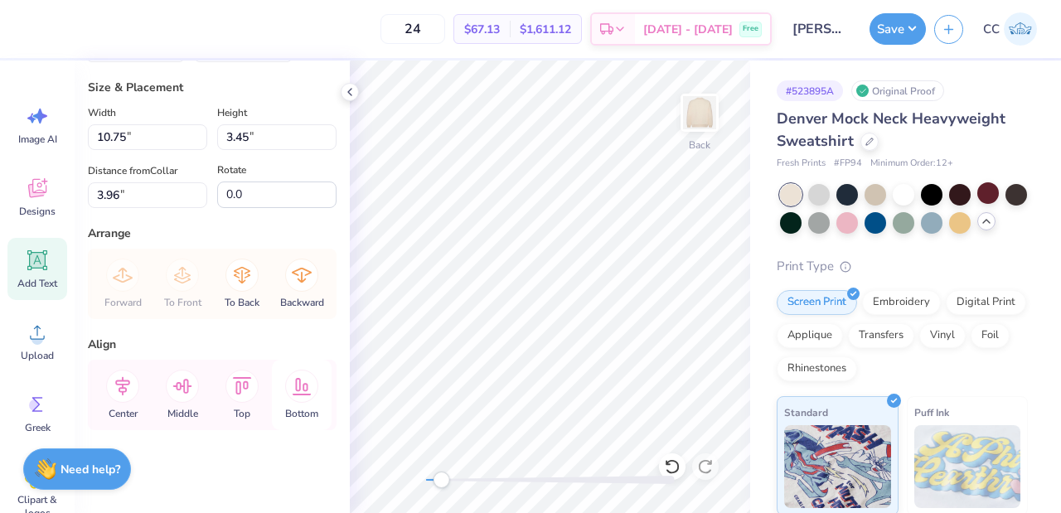
scroll to position [979, 0]
click at [128, 391] on icon at bounding box center [122, 386] width 33 height 33
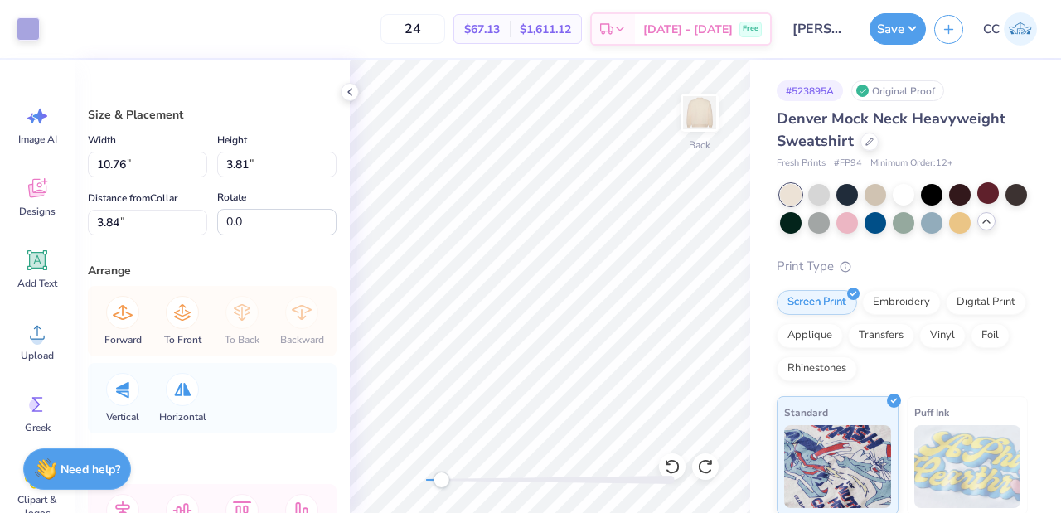
type input "10.76"
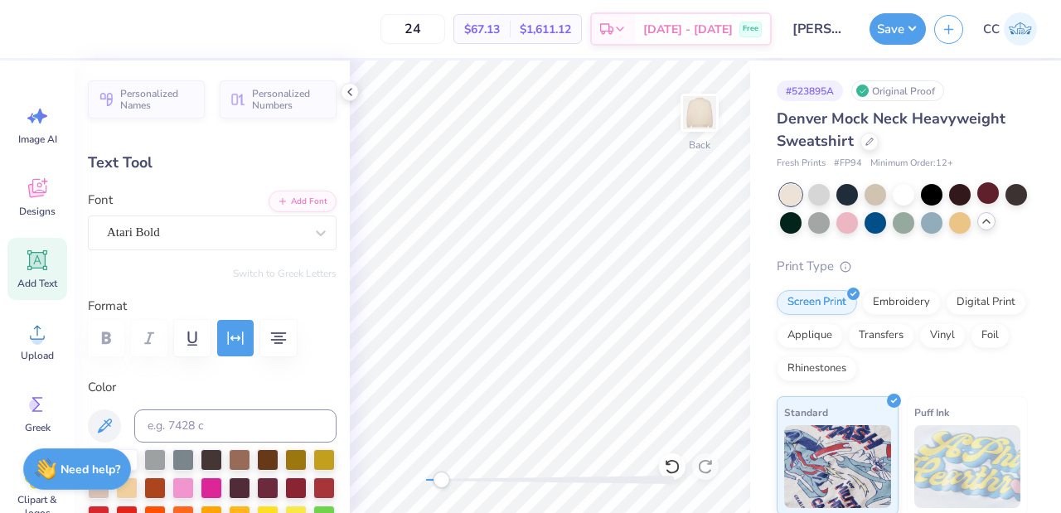
type input "9.11"
type input "1.31"
type input "2.99"
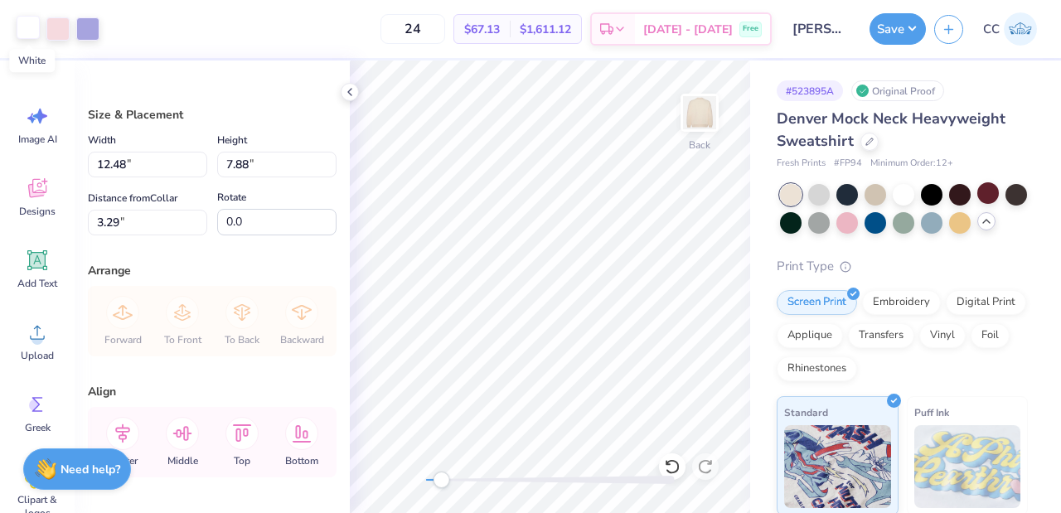
click at [22, 27] on div at bounding box center [28, 27] width 23 height 23
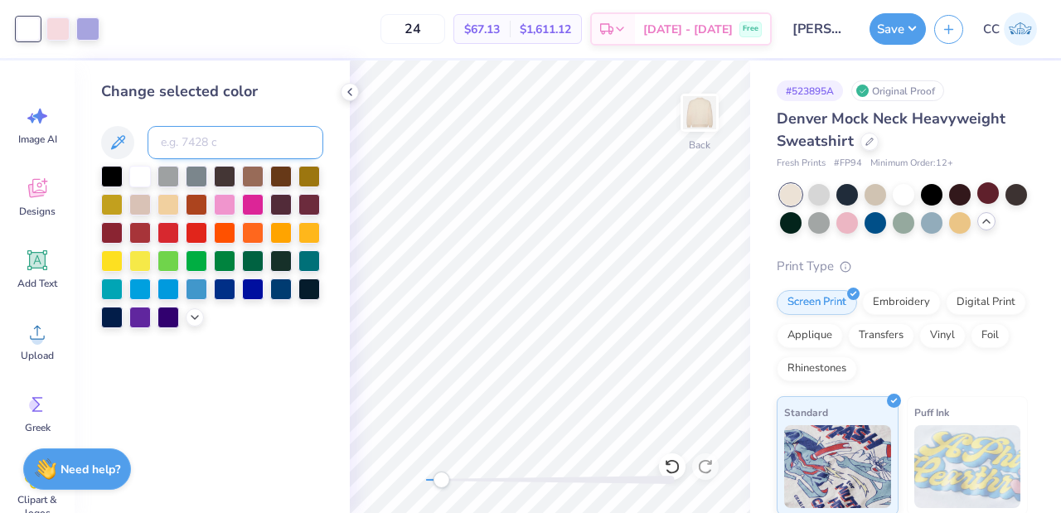
drag, startPoint x: 216, startPoint y: 139, endPoint x: 226, endPoint y: 140, distance: 10.0
click at [216, 139] on input at bounding box center [236, 142] width 176 height 33
type input "2705"
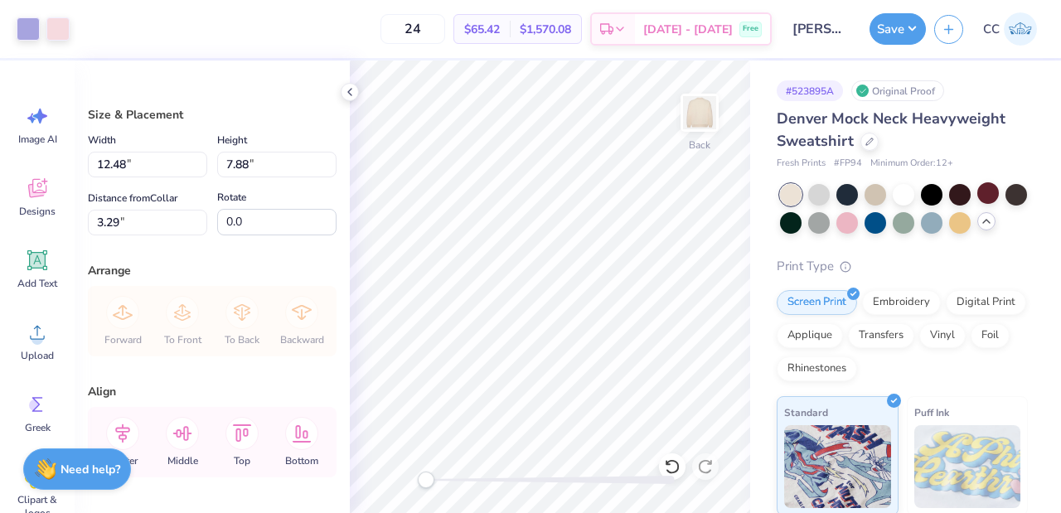
click at [390, 483] on div "Back" at bounding box center [550, 287] width 401 height 453
drag, startPoint x: 126, startPoint y: 162, endPoint x: 148, endPoint y: 161, distance: 21.6
click at [116, 162] on input "12.48" at bounding box center [147, 165] width 119 height 26
type input "12.50"
click at [288, 163] on input "7.88" at bounding box center [276, 165] width 119 height 26
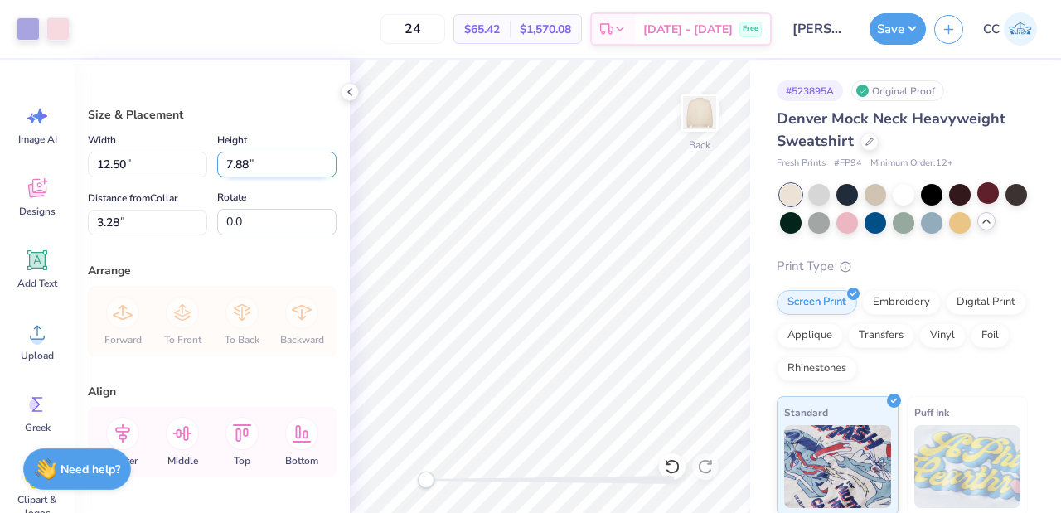
type input "7.89"
type input "3.28"
drag, startPoint x: 119, startPoint y: 222, endPoint x: 38, endPoint y: 226, distance: 81.4
click at [23, 227] on div "Art colors 24 $65.42 Per Item $1,570.08 Total Est. Delivery [DATE] - [DATE] Fre…" at bounding box center [530, 256] width 1061 height 513
type input "2.00"
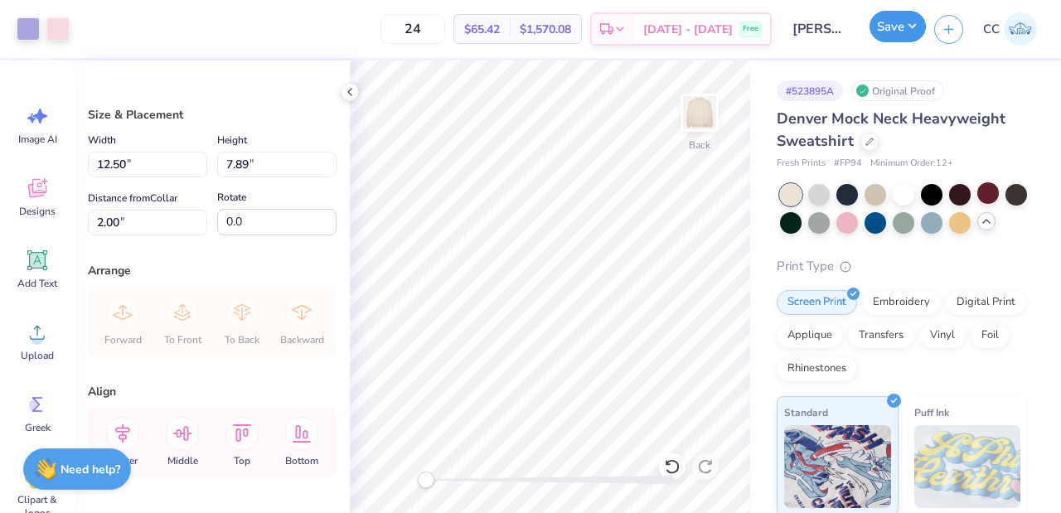
click at [906, 36] on button "Save" at bounding box center [898, 27] width 56 height 32
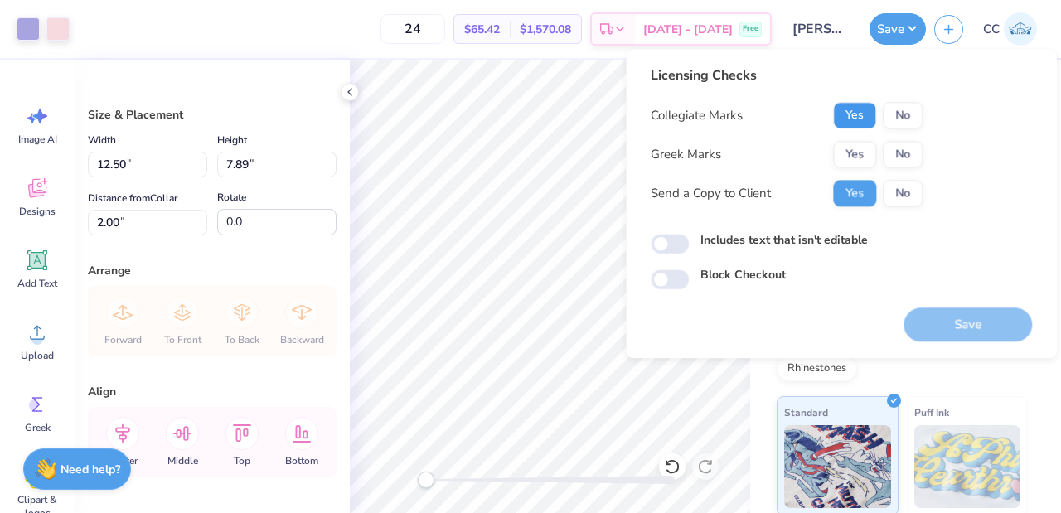
click at [866, 108] on button "Yes" at bounding box center [854, 115] width 43 height 27
click at [867, 156] on button "Yes" at bounding box center [854, 154] width 43 height 27
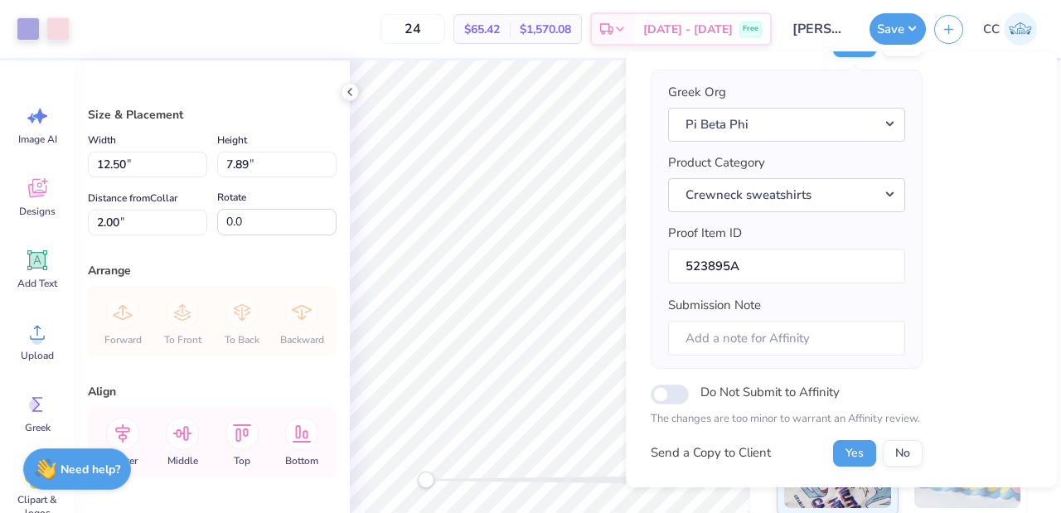
scroll to position [239, 0]
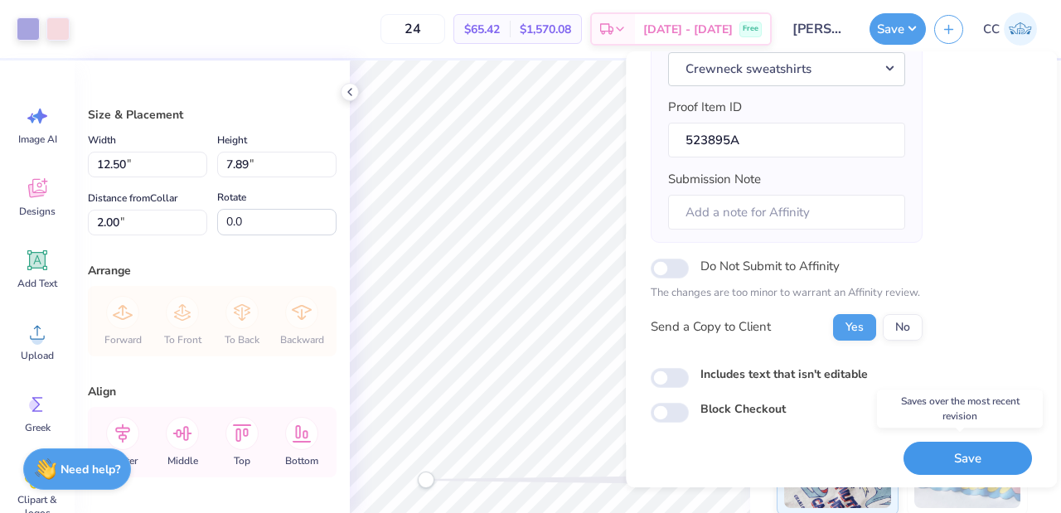
click at [968, 460] on button "Save" at bounding box center [968, 459] width 129 height 34
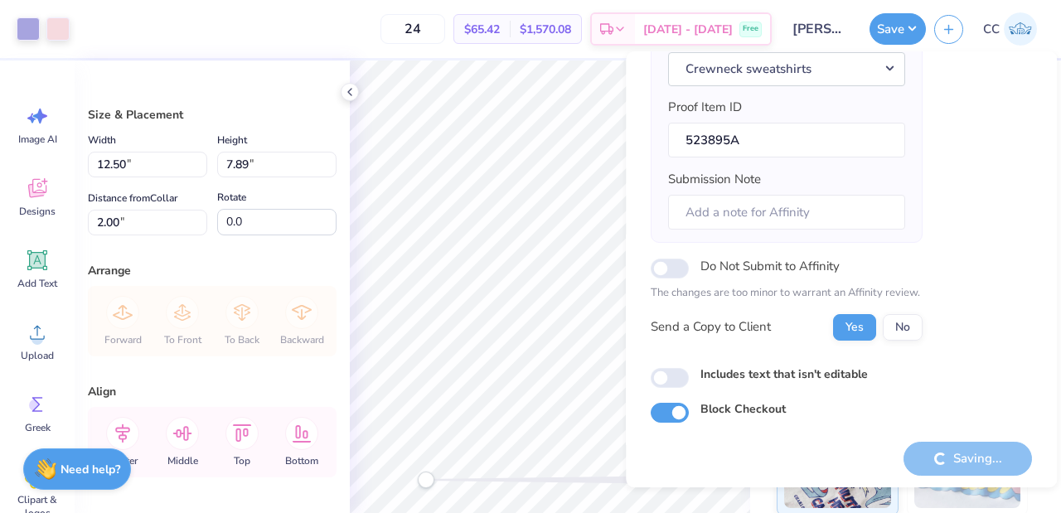
checkbox input "true"
